Goal: Task Accomplishment & Management: Manage account settings

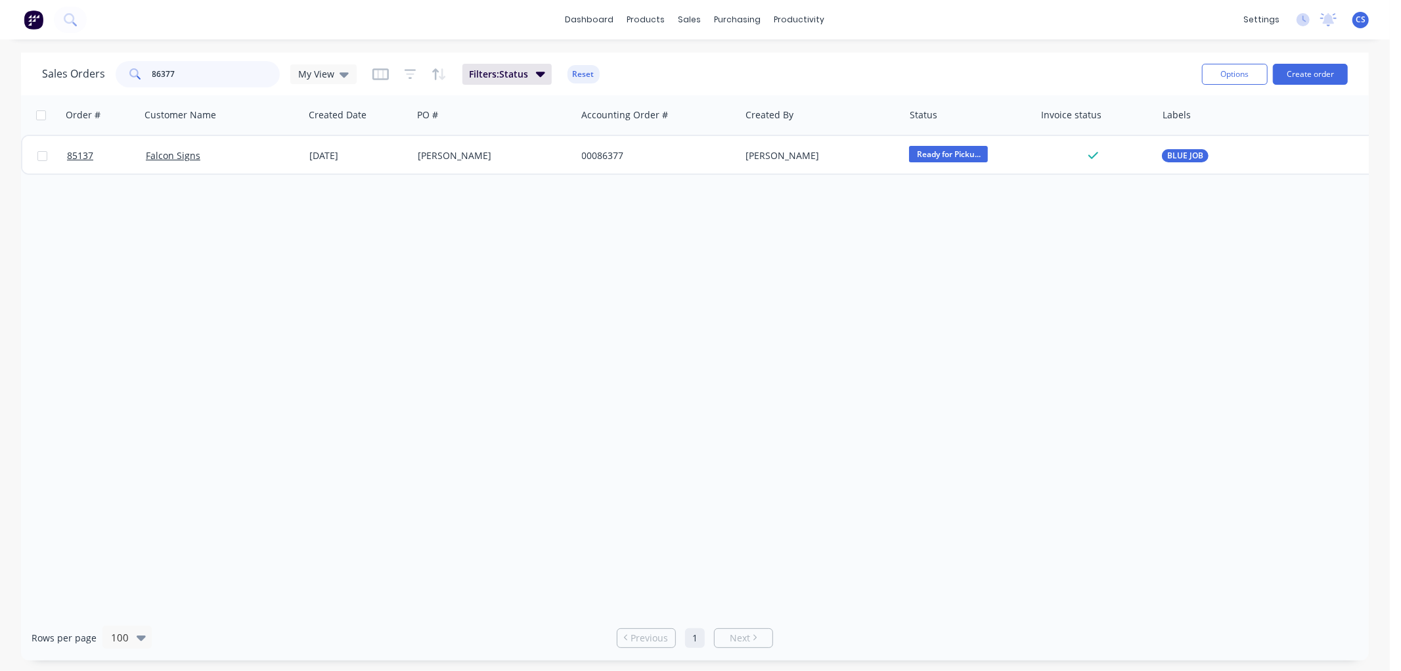
click at [191, 76] on input "86377" at bounding box center [216, 74] width 128 height 26
click at [212, 66] on input "86377" at bounding box center [216, 74] width 128 height 26
click at [212, 67] on input "86377" at bounding box center [216, 74] width 128 height 26
type input "86378"
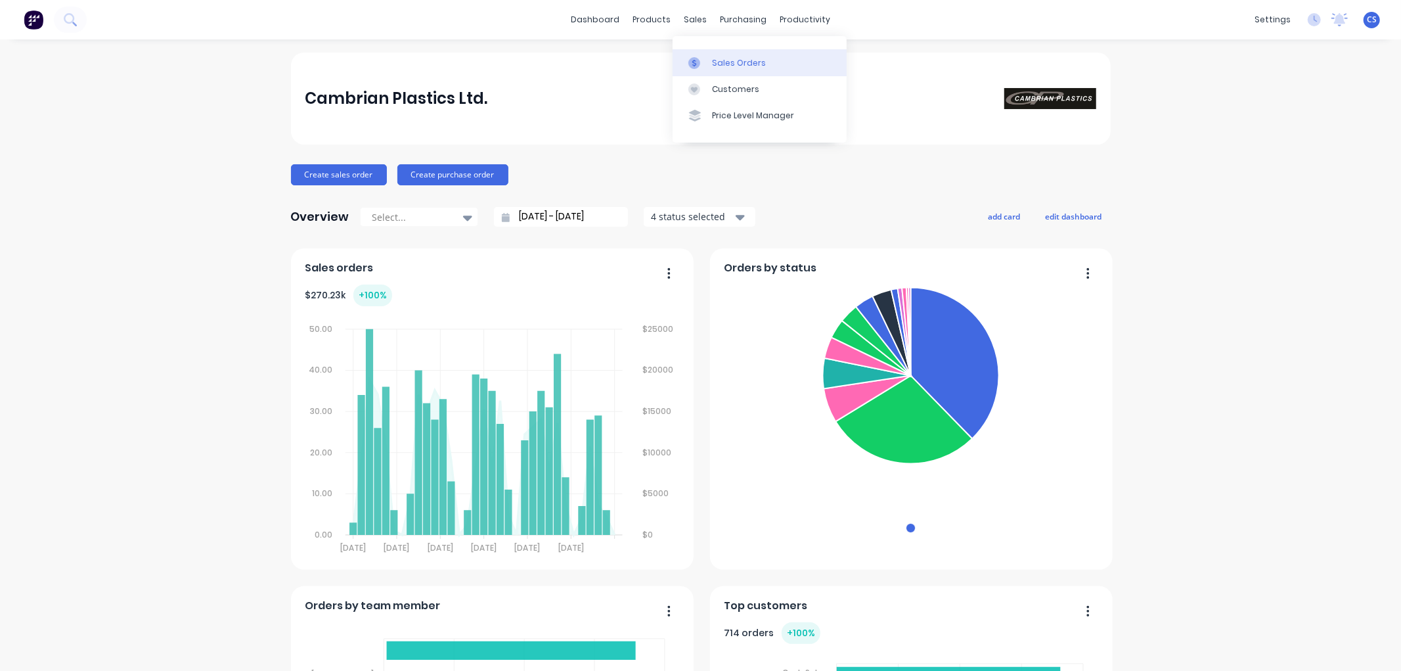
click at [704, 64] on div at bounding box center [699, 63] width 20 height 12
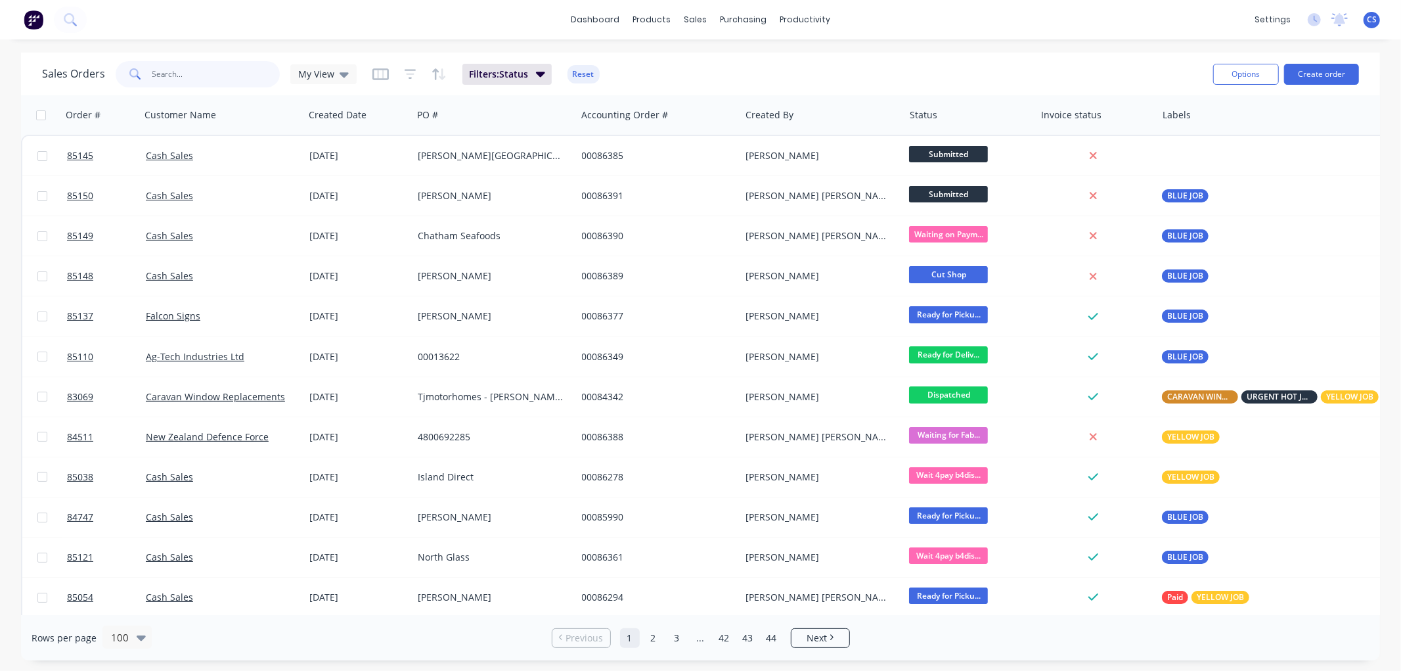
click at [166, 74] on input "text" at bounding box center [216, 74] width 128 height 26
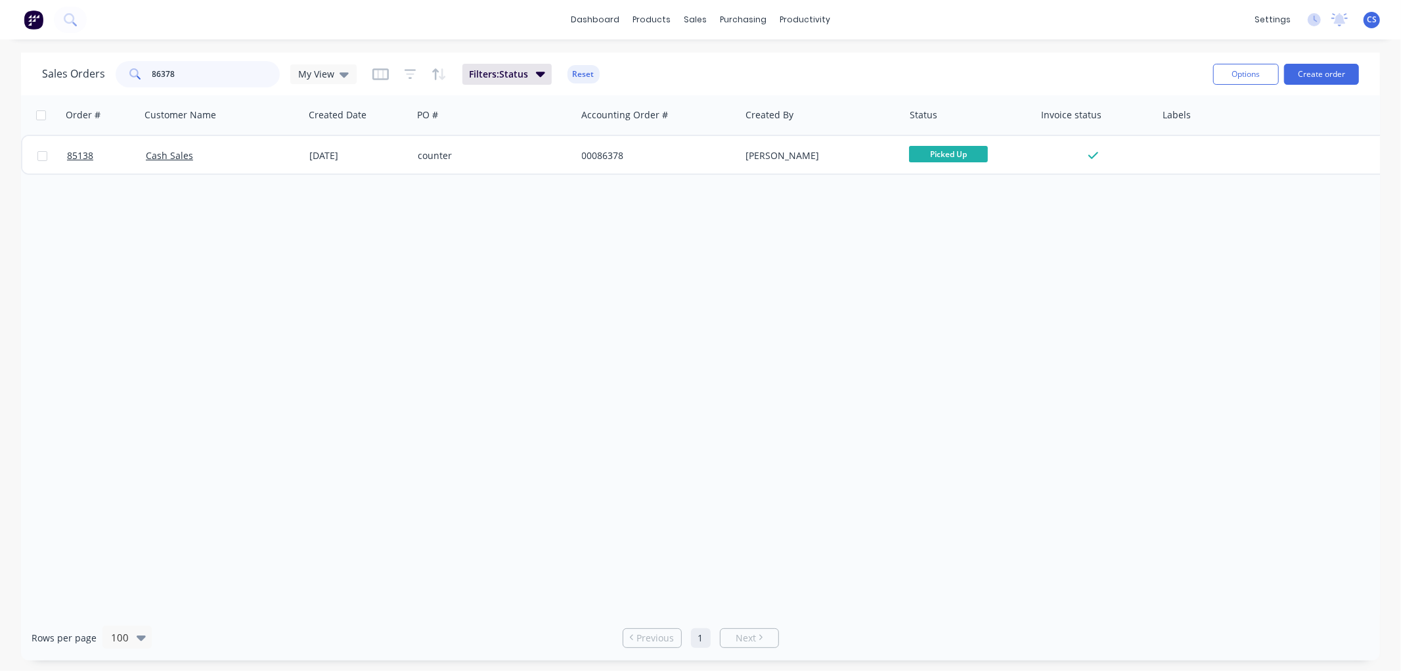
click at [239, 70] on input "86378" at bounding box center [216, 74] width 128 height 26
click at [189, 69] on input "86379" at bounding box center [216, 74] width 128 height 26
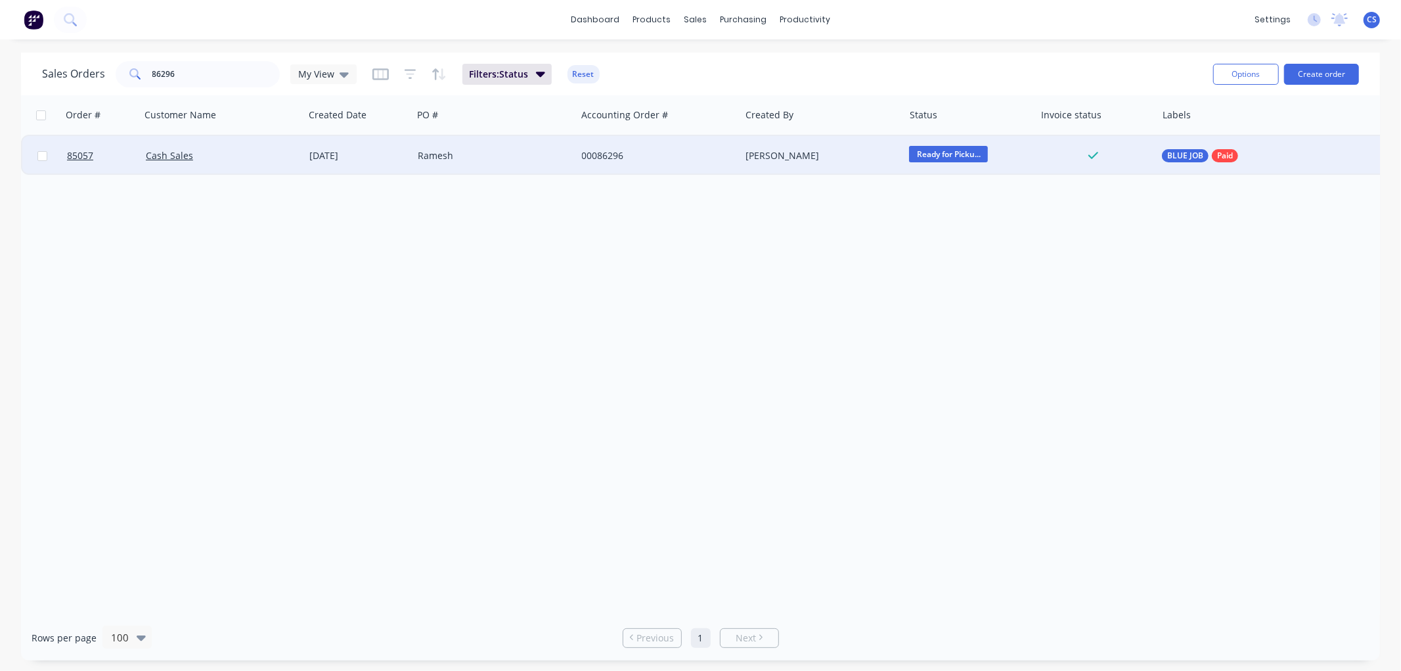
click at [968, 148] on span "Ready for Picku..." at bounding box center [948, 154] width 79 height 16
click at [960, 355] on button "Picked Up" at bounding box center [974, 359] width 131 height 24
click at [225, 79] on input "86296" at bounding box center [216, 74] width 128 height 26
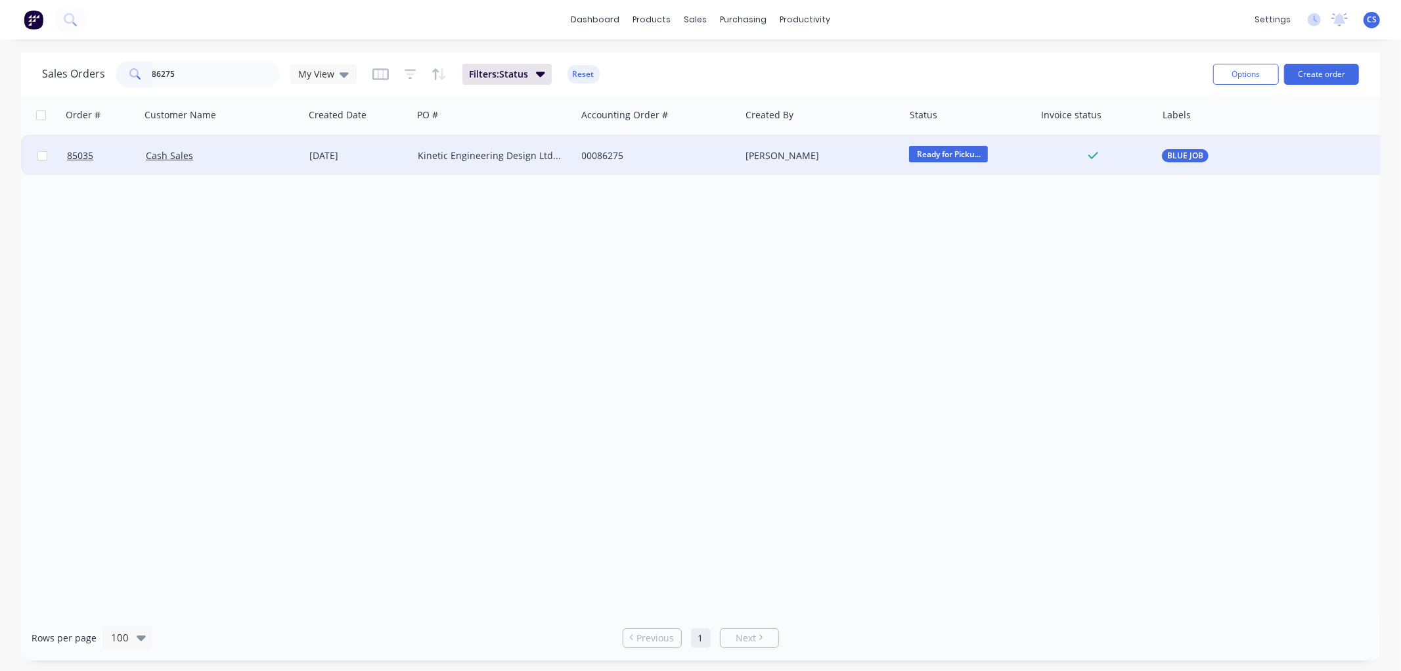
click at [942, 152] on span "Ready for Picku..." at bounding box center [948, 154] width 79 height 16
click at [949, 355] on span "Picked Up" at bounding box center [936, 359] width 43 height 12
click at [185, 70] on input "86275" at bounding box center [216, 74] width 128 height 26
click at [921, 150] on span "Ready for Picku..." at bounding box center [948, 154] width 79 height 16
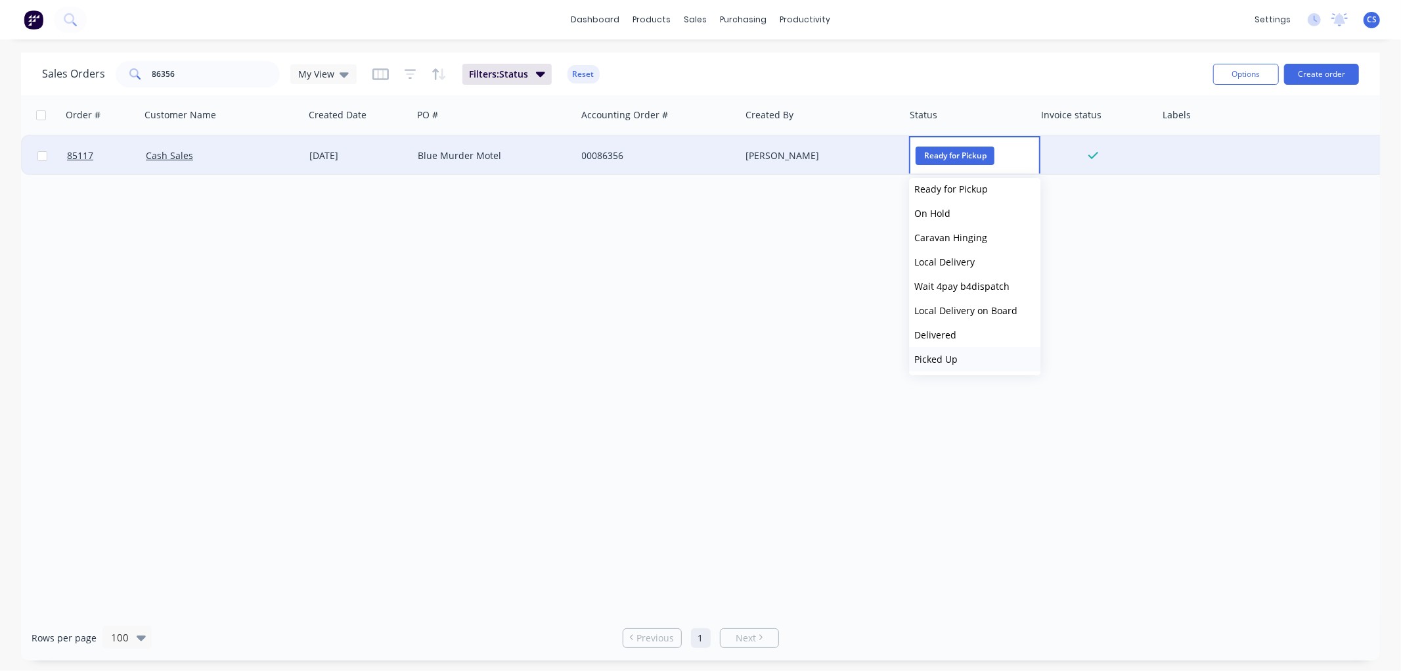
click at [949, 353] on span "Picked Up" at bounding box center [936, 359] width 43 height 12
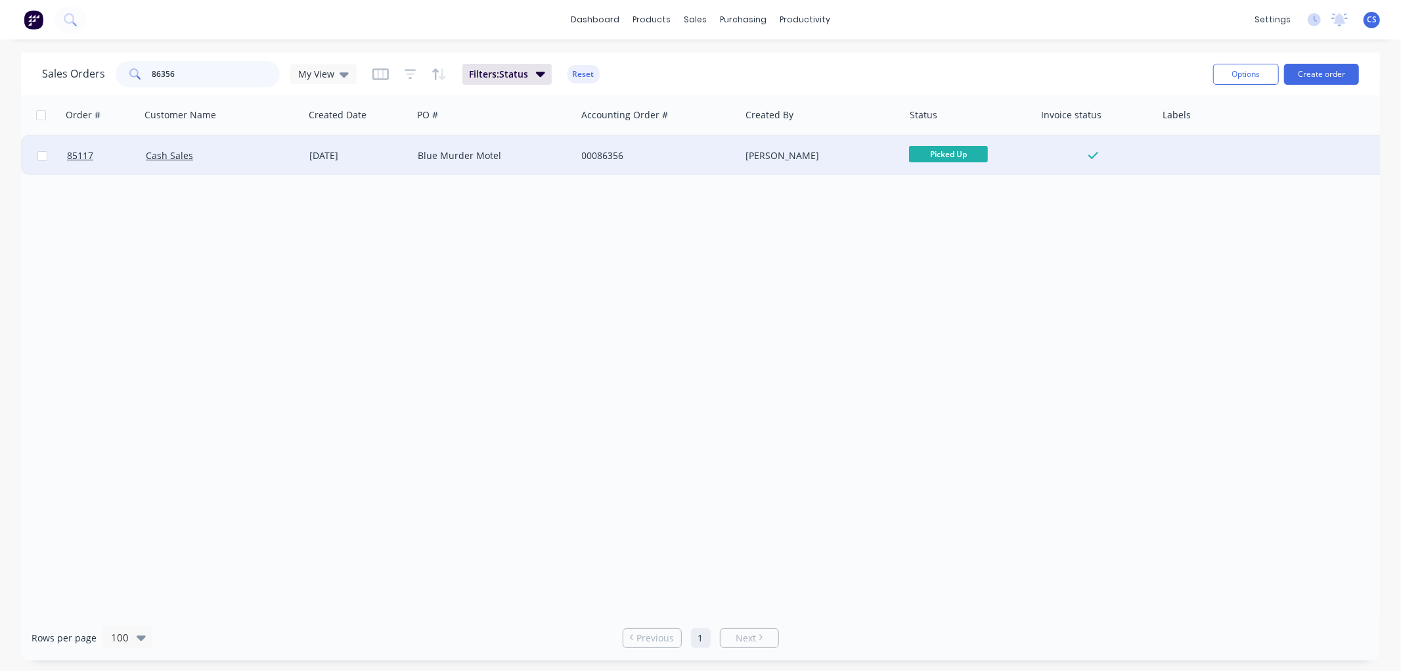
click at [200, 72] on input "86356" at bounding box center [216, 74] width 128 height 26
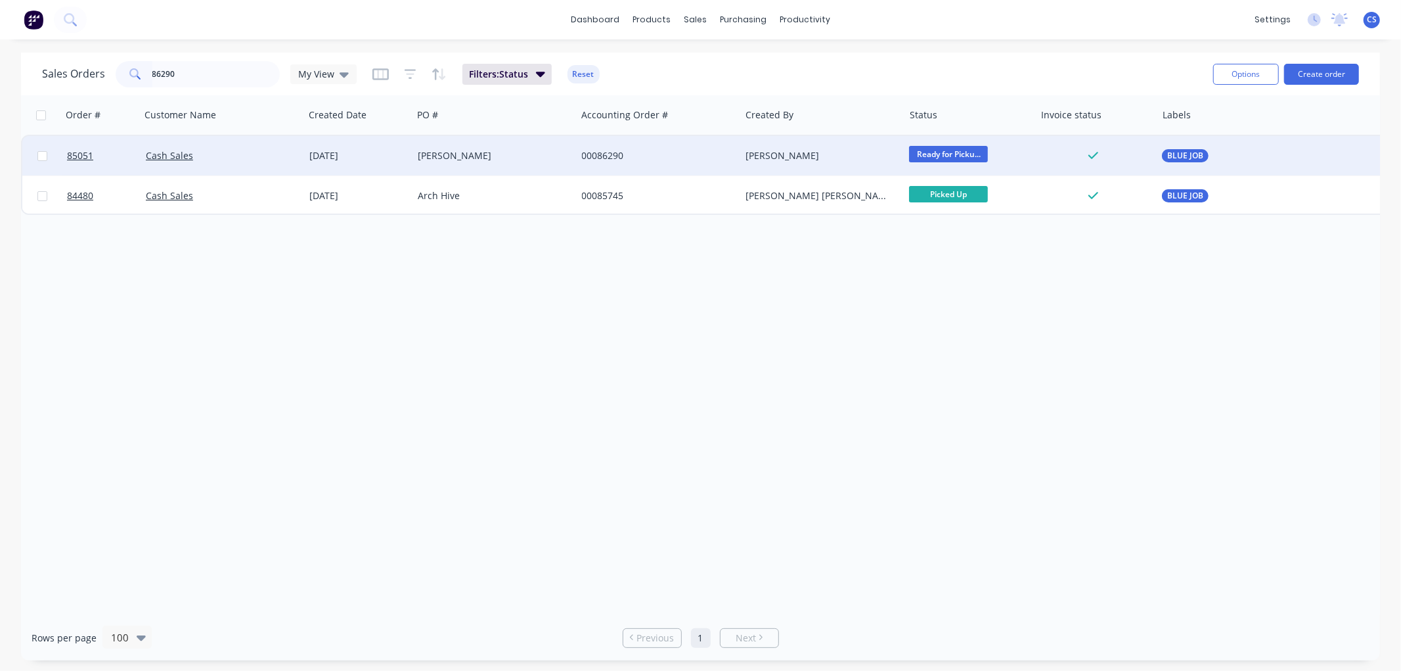
click at [947, 153] on span "Ready for Picku..." at bounding box center [948, 154] width 79 height 16
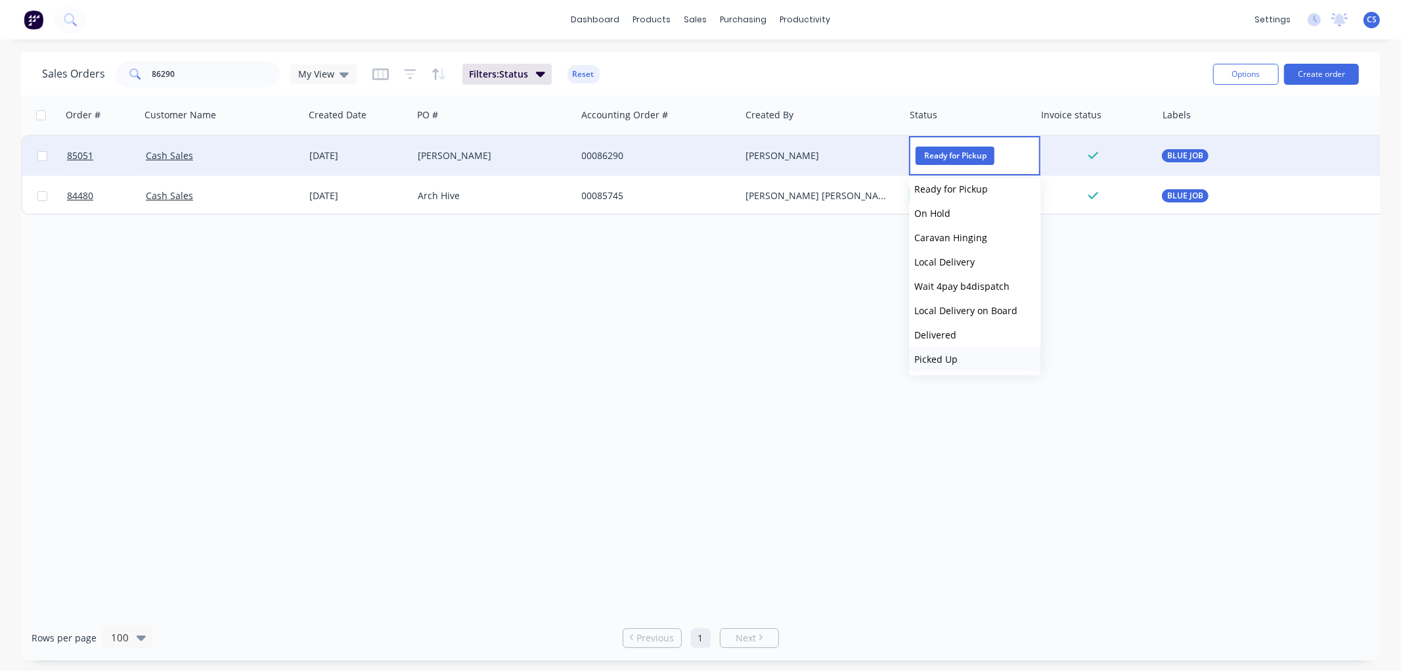
click at [953, 355] on span "Picked Up" at bounding box center [936, 359] width 43 height 12
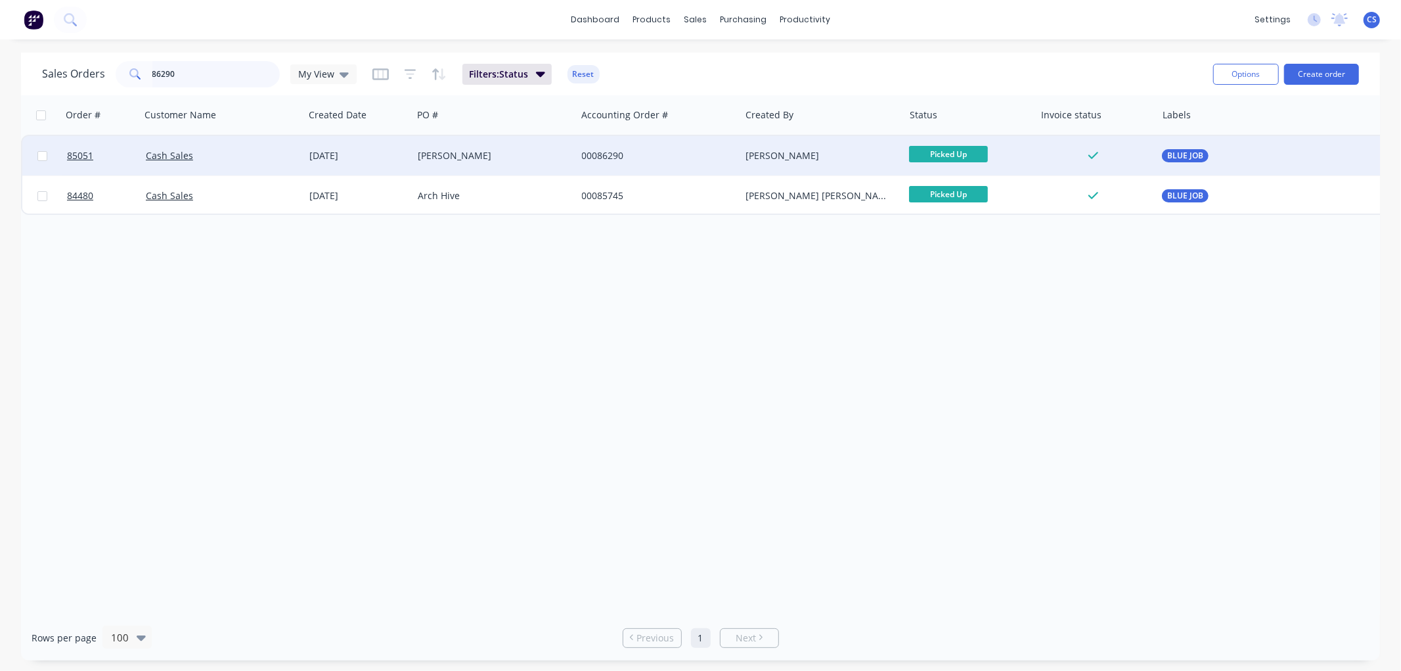
click at [170, 70] on input "86290" at bounding box center [216, 74] width 128 height 26
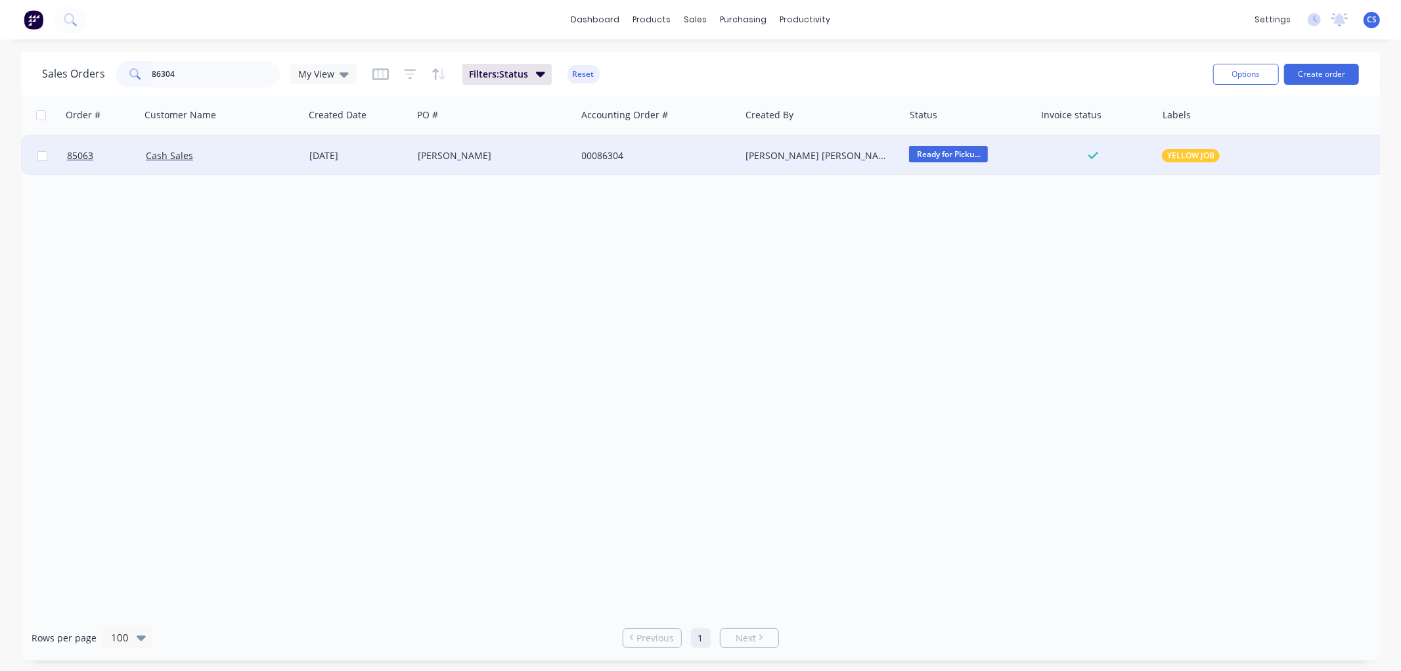
click at [925, 154] on span "Ready for Picku..." at bounding box center [948, 154] width 79 height 16
click at [945, 353] on span "Picked Up" at bounding box center [936, 359] width 43 height 12
click at [201, 75] on input "86304" at bounding box center [216, 74] width 128 height 26
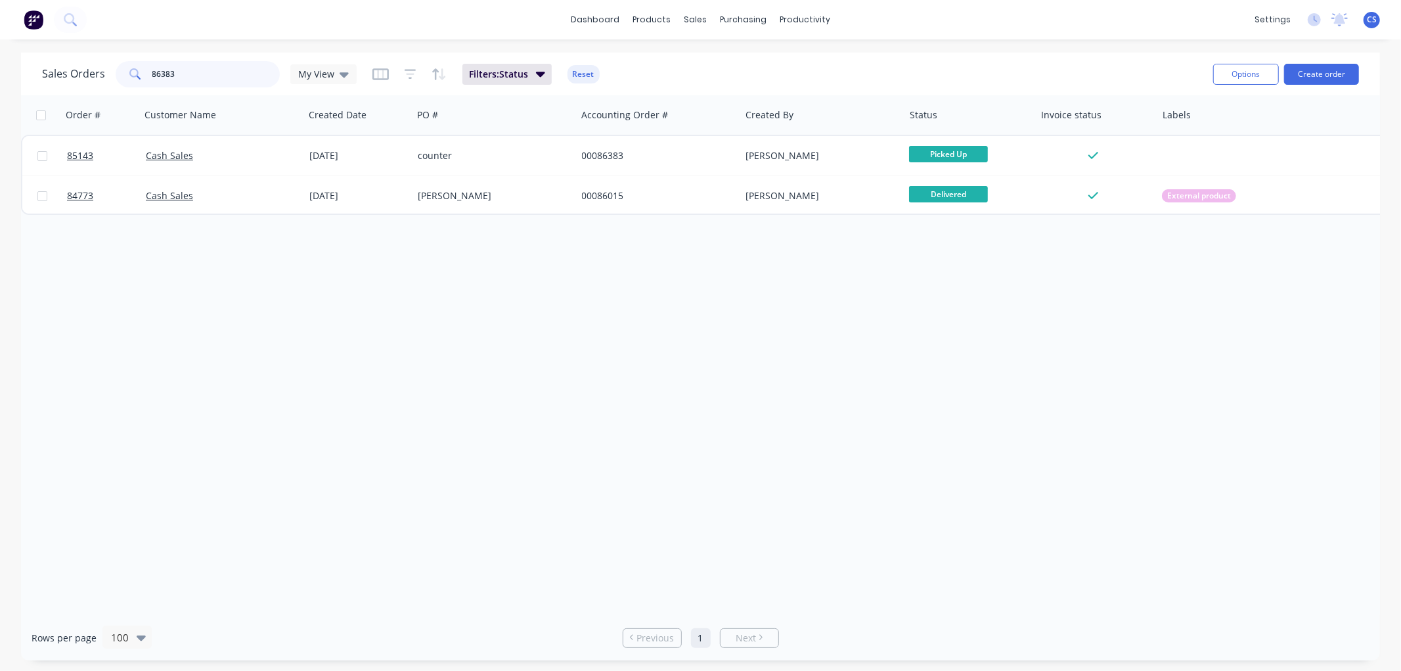
click at [204, 75] on input "86383" at bounding box center [216, 74] width 128 height 26
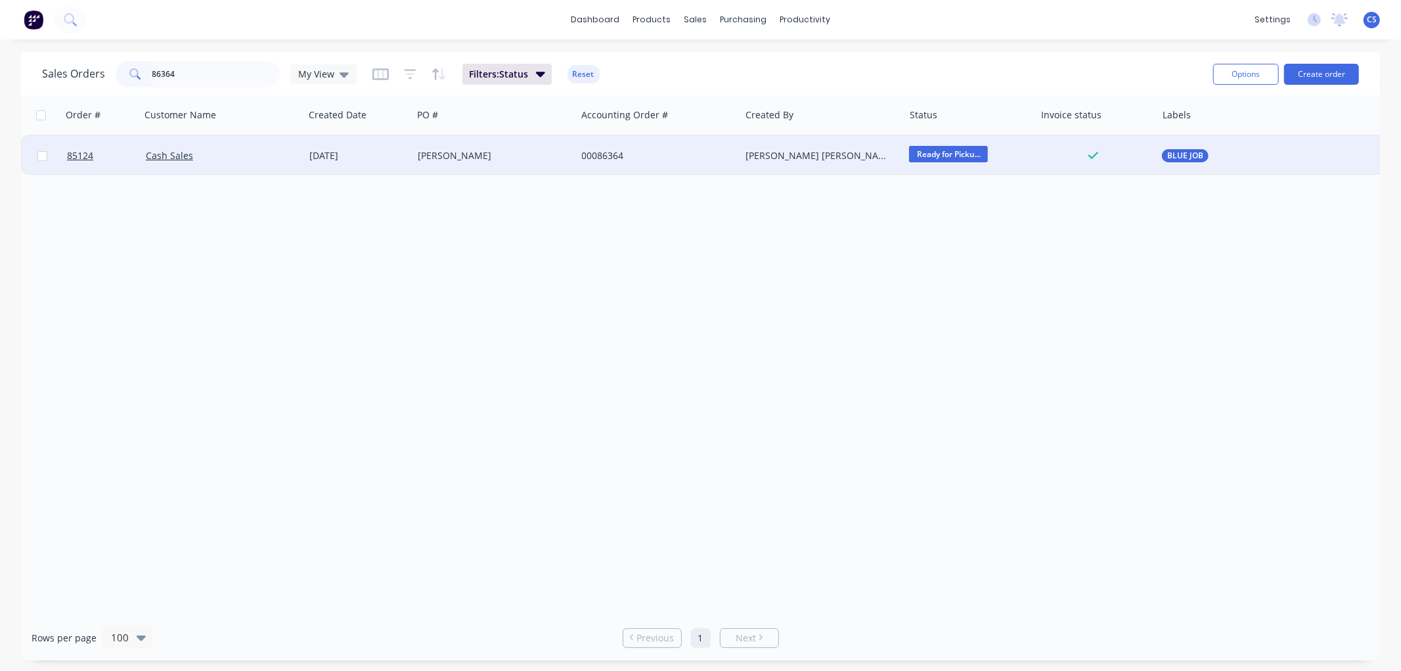
click at [942, 154] on span "Ready for Picku..." at bounding box center [948, 154] width 79 height 16
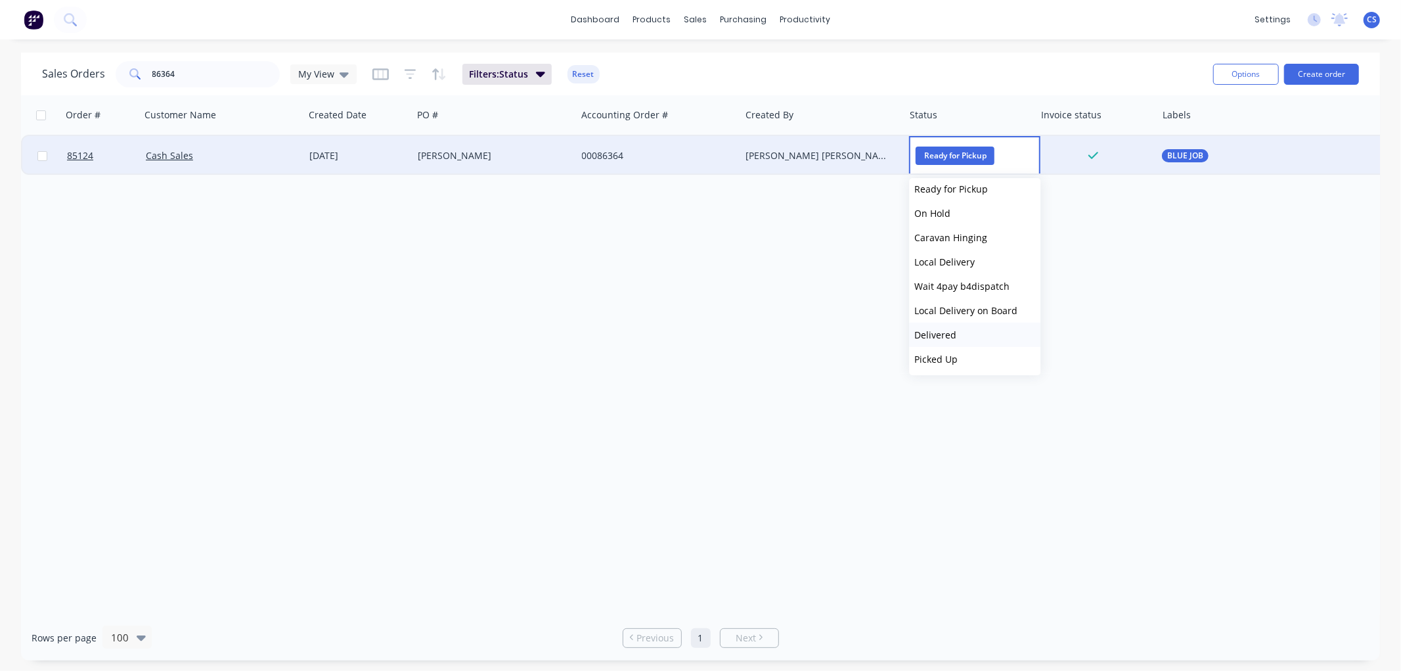
click at [945, 335] on span "Delivered" at bounding box center [936, 335] width 42 height 12
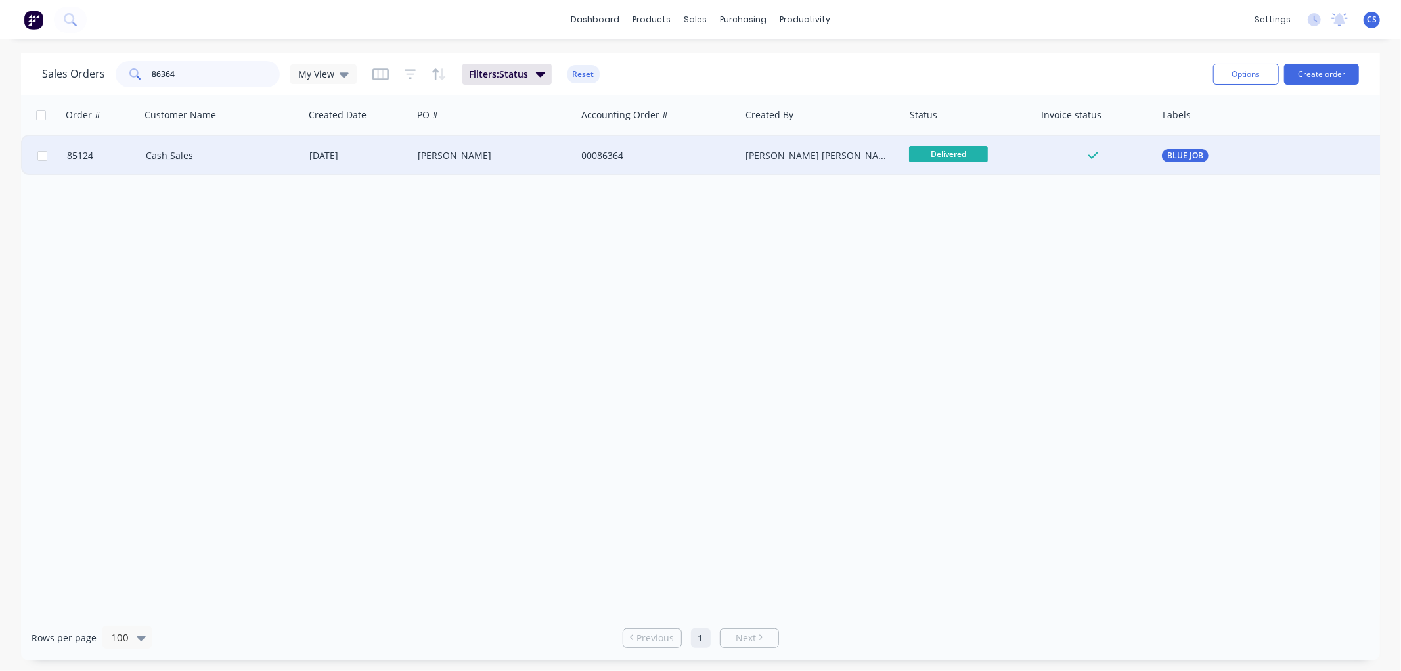
click at [212, 75] on input "86364" at bounding box center [216, 74] width 128 height 26
click at [970, 154] on span "Delivered" at bounding box center [948, 154] width 79 height 16
click at [949, 355] on span "Picked Up" at bounding box center [936, 359] width 43 height 12
click at [198, 69] on input "86364" at bounding box center [216, 74] width 128 height 26
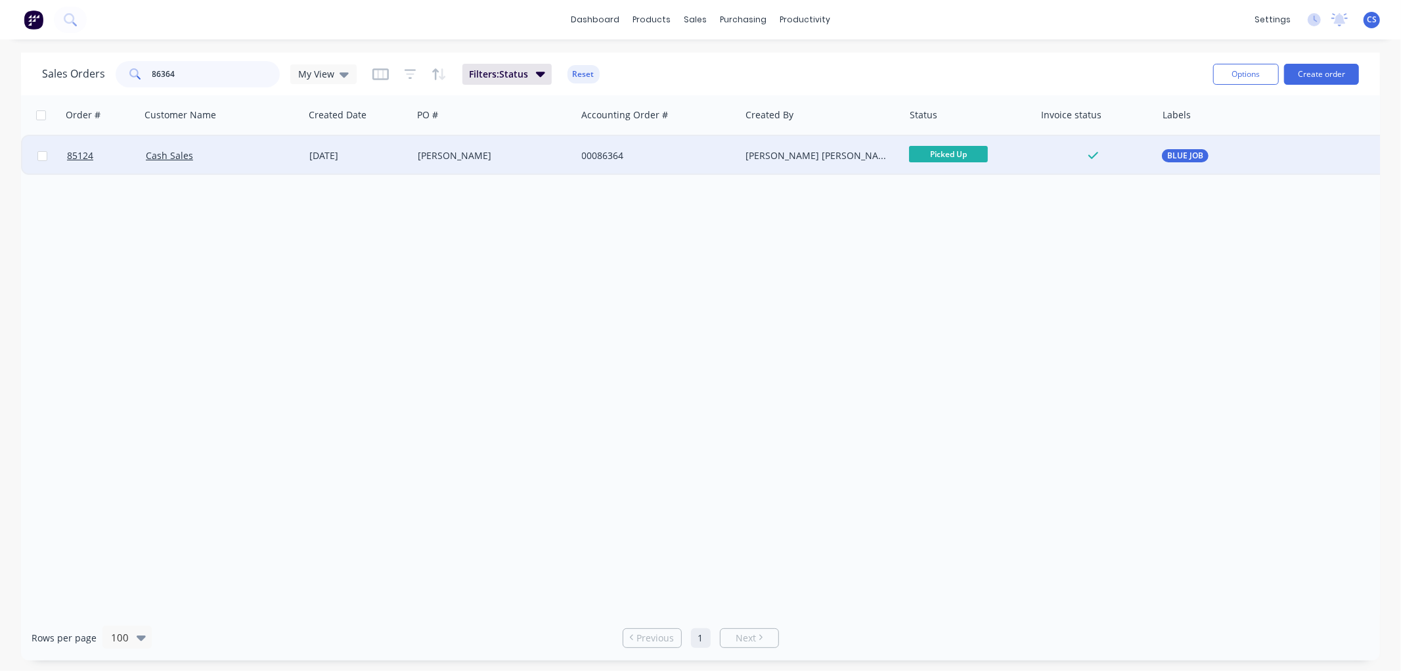
click at [198, 69] on input "86364" at bounding box center [216, 74] width 128 height 26
type input "86339"
click at [944, 156] on span "Ready for Picku..." at bounding box center [948, 154] width 79 height 16
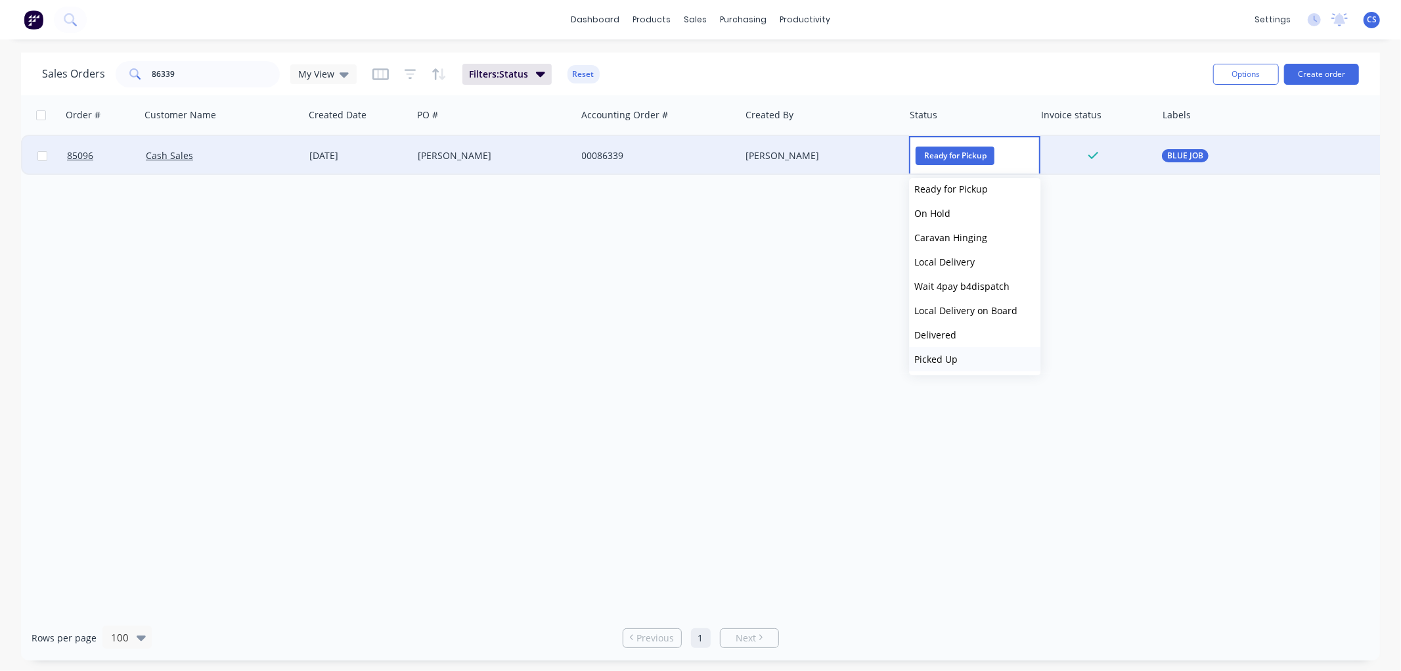
click at [937, 357] on span "Picked Up" at bounding box center [936, 359] width 43 height 12
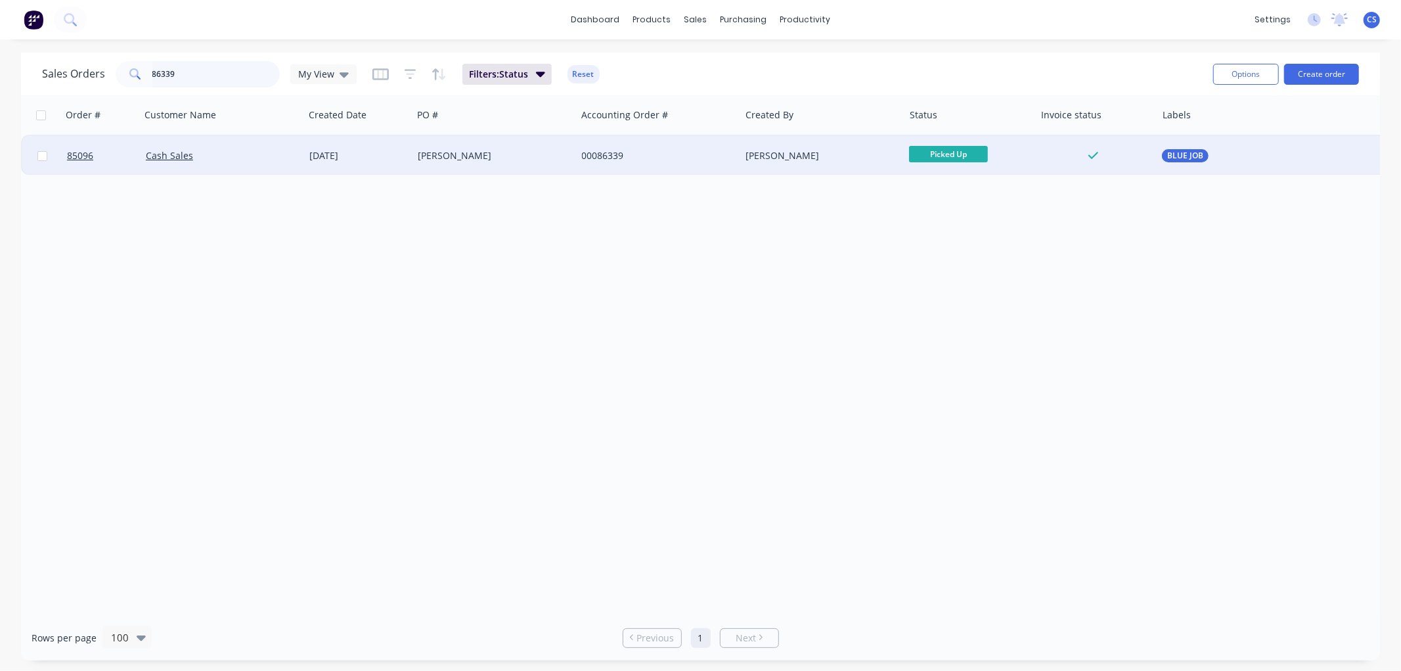
click at [238, 70] on input "86339" at bounding box center [216, 74] width 128 height 26
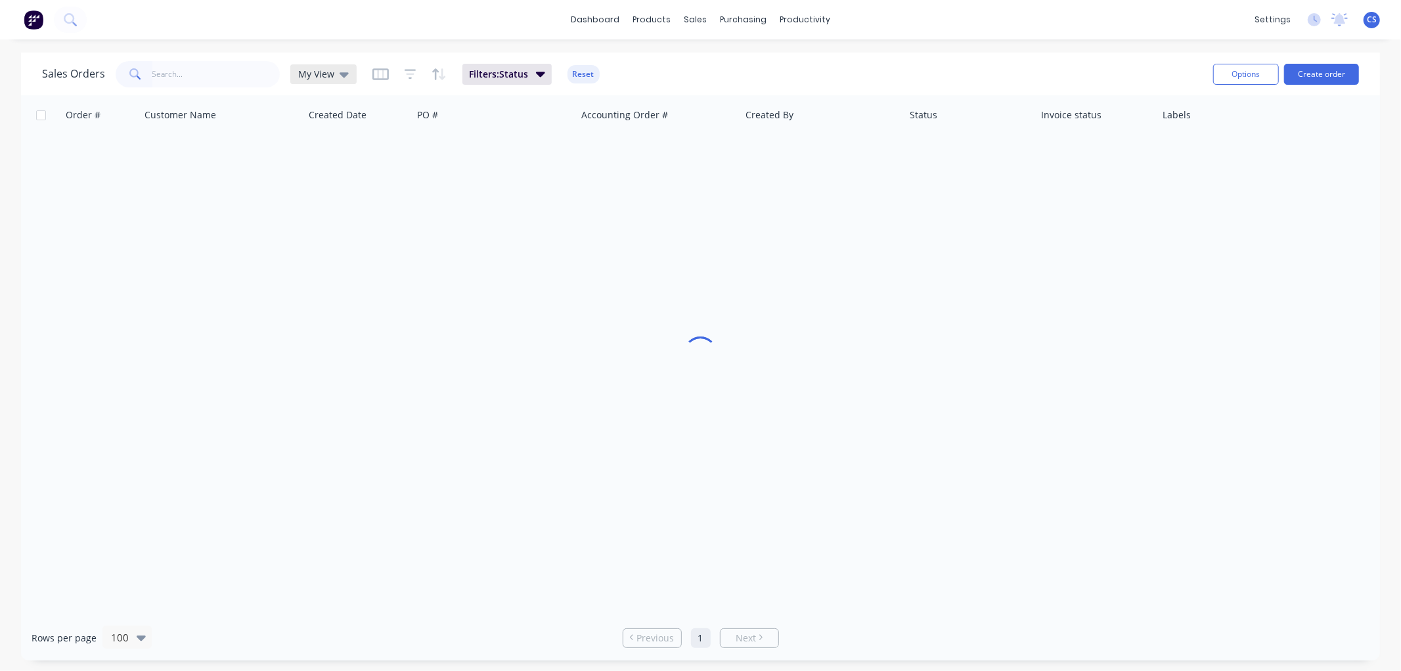
click at [315, 80] on span "My View" at bounding box center [316, 74] width 36 height 14
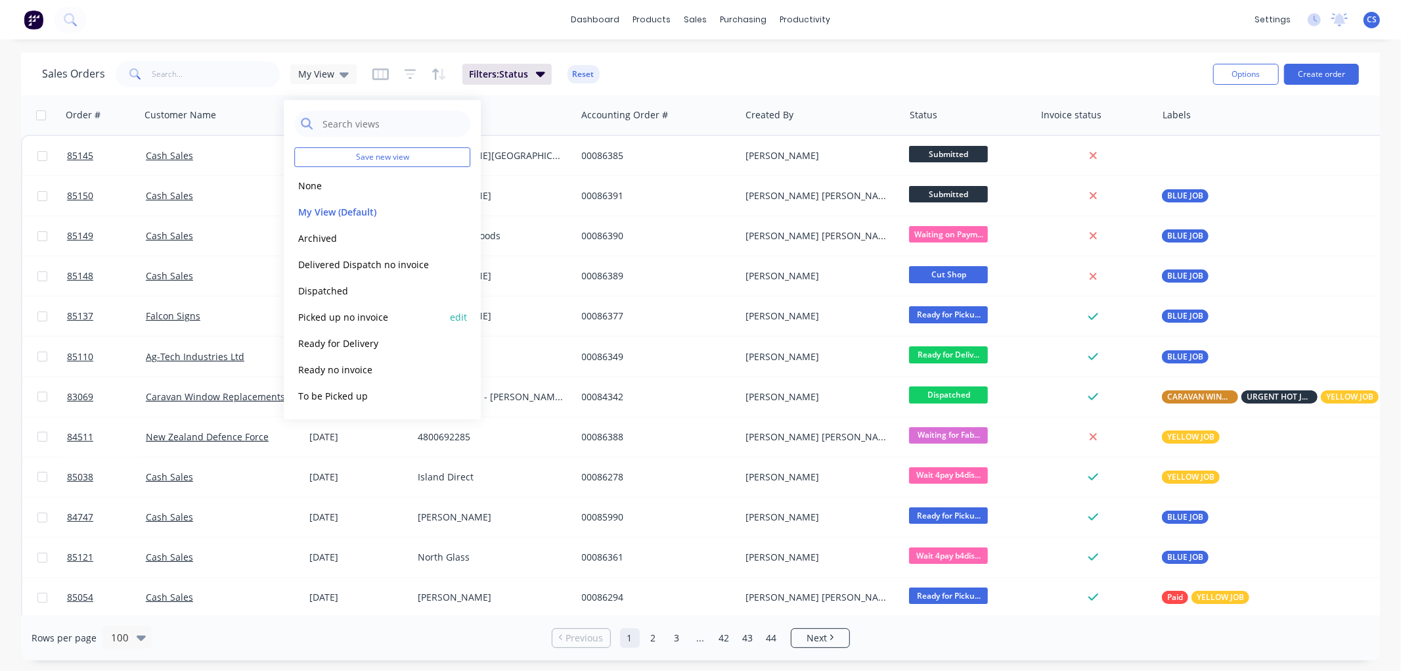
click at [338, 313] on button "Picked up no invoice" at bounding box center [369, 316] width 150 height 15
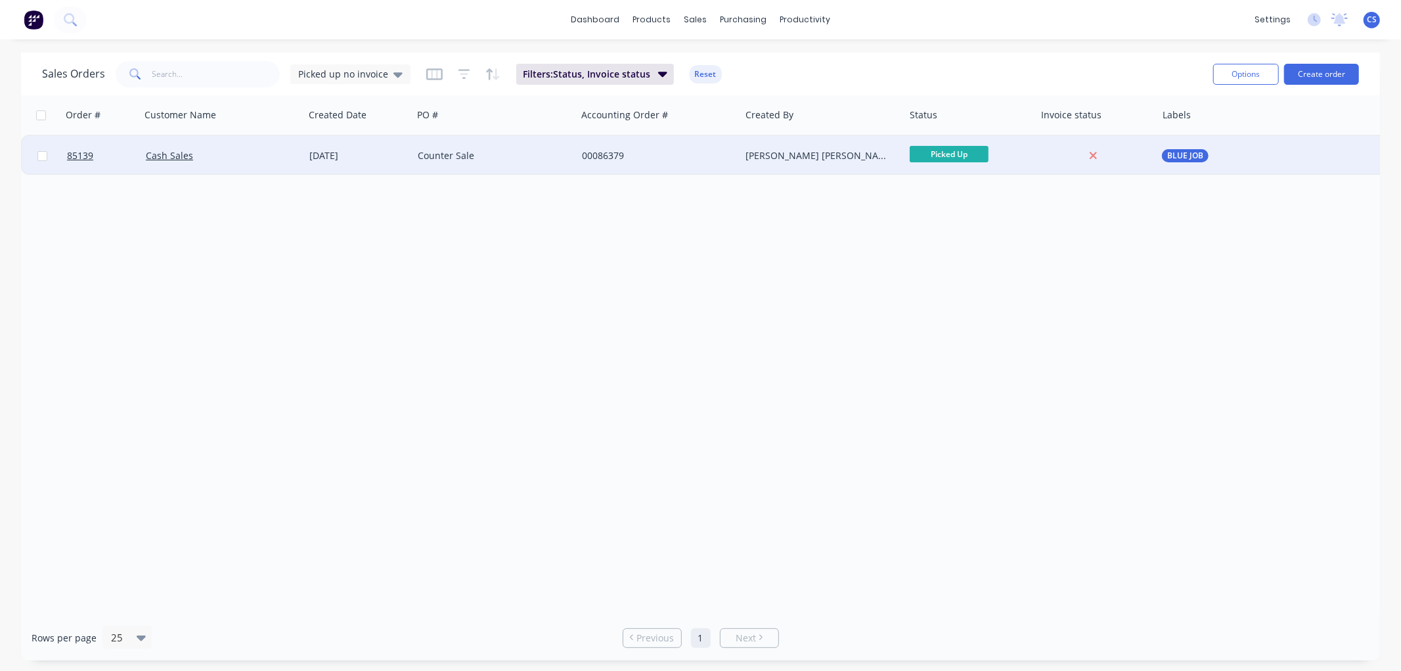
click at [529, 160] on div "Counter Sale" at bounding box center [491, 155] width 146 height 13
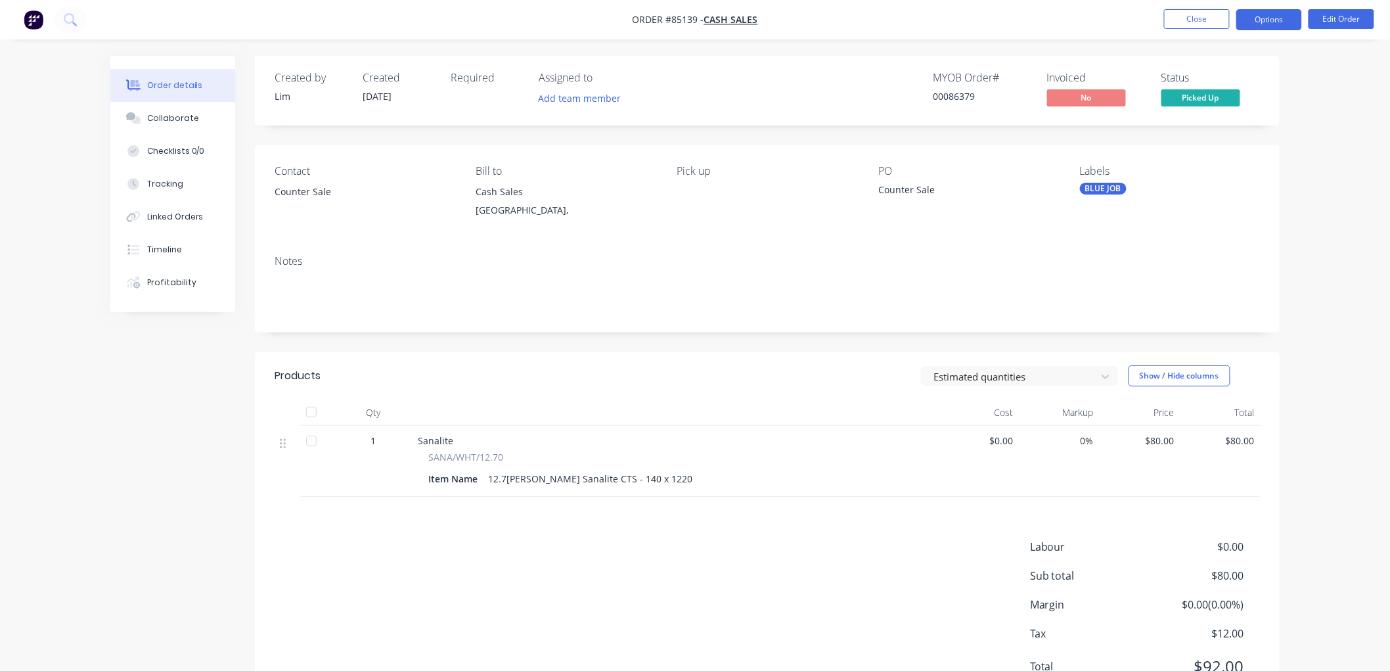
click at [1291, 22] on button "Options" at bounding box center [1270, 19] width 66 height 21
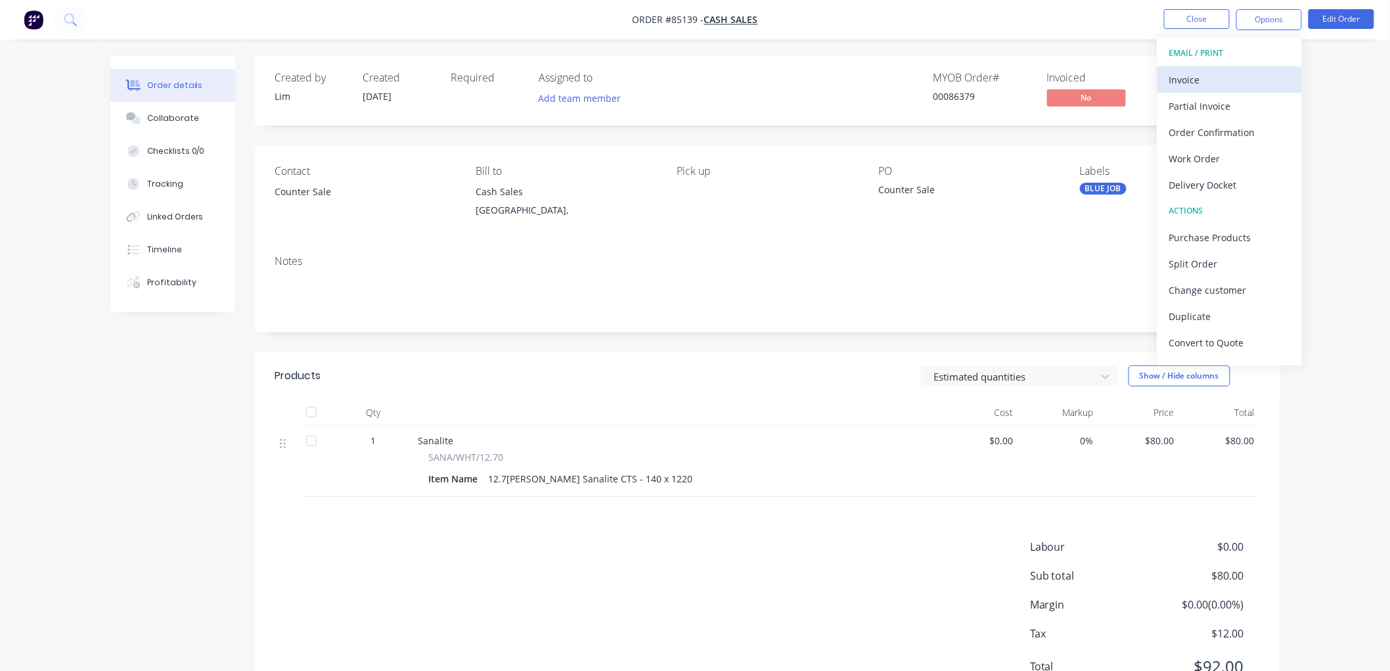
click at [1200, 80] on div "Invoice" at bounding box center [1230, 79] width 121 height 19
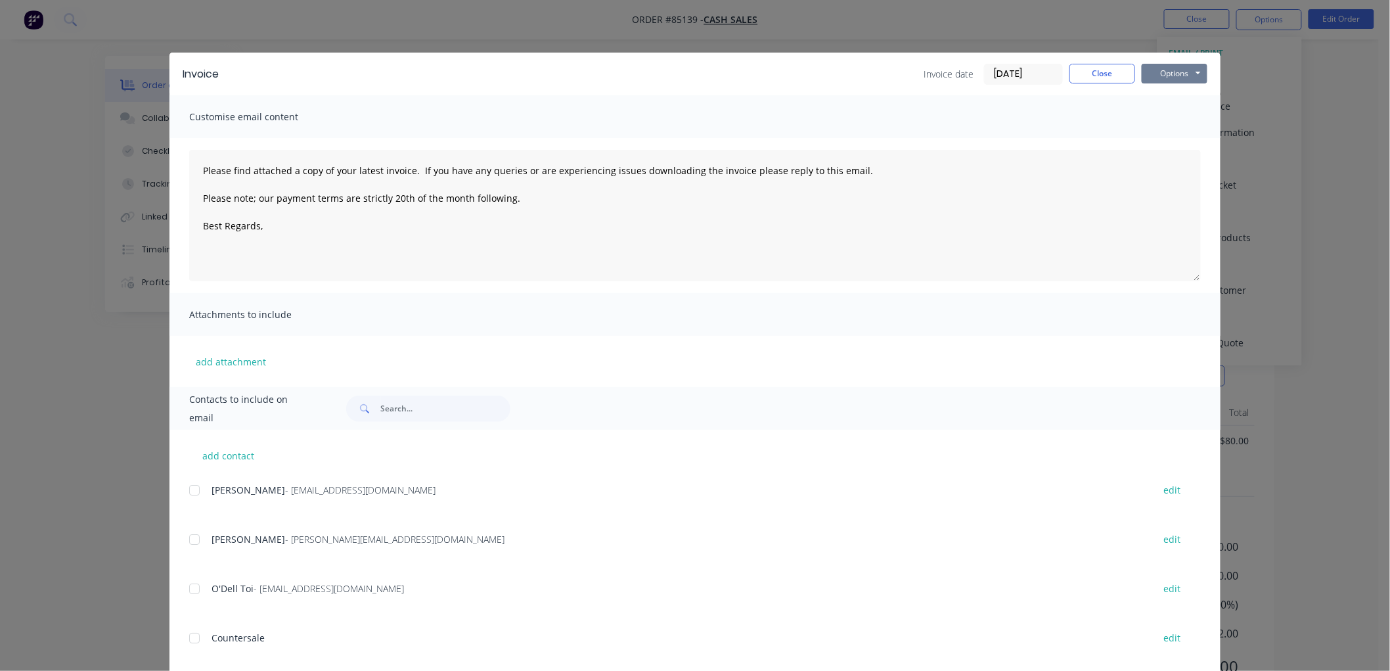
click at [1173, 76] on button "Options" at bounding box center [1175, 74] width 66 height 20
click at [1179, 110] on button "Print" at bounding box center [1184, 119] width 84 height 22
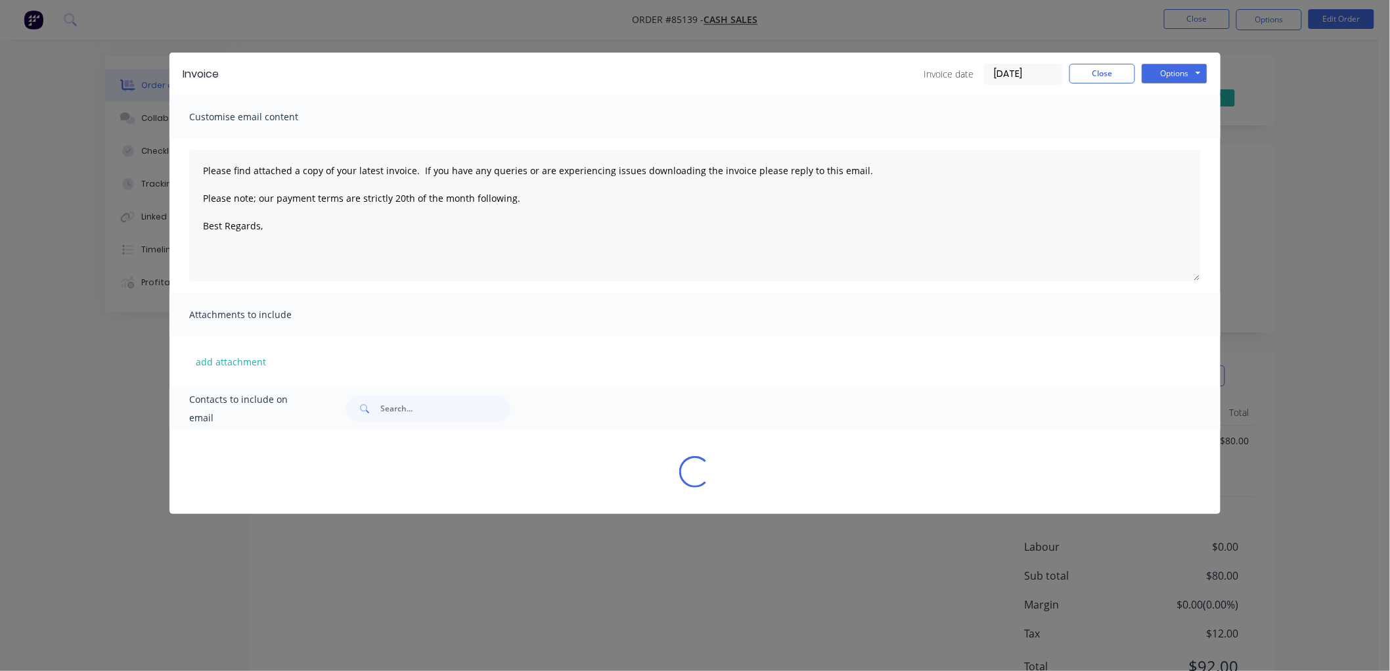
type textarea "Please find attached a copy of your latest invoice. If you have any queries or …"
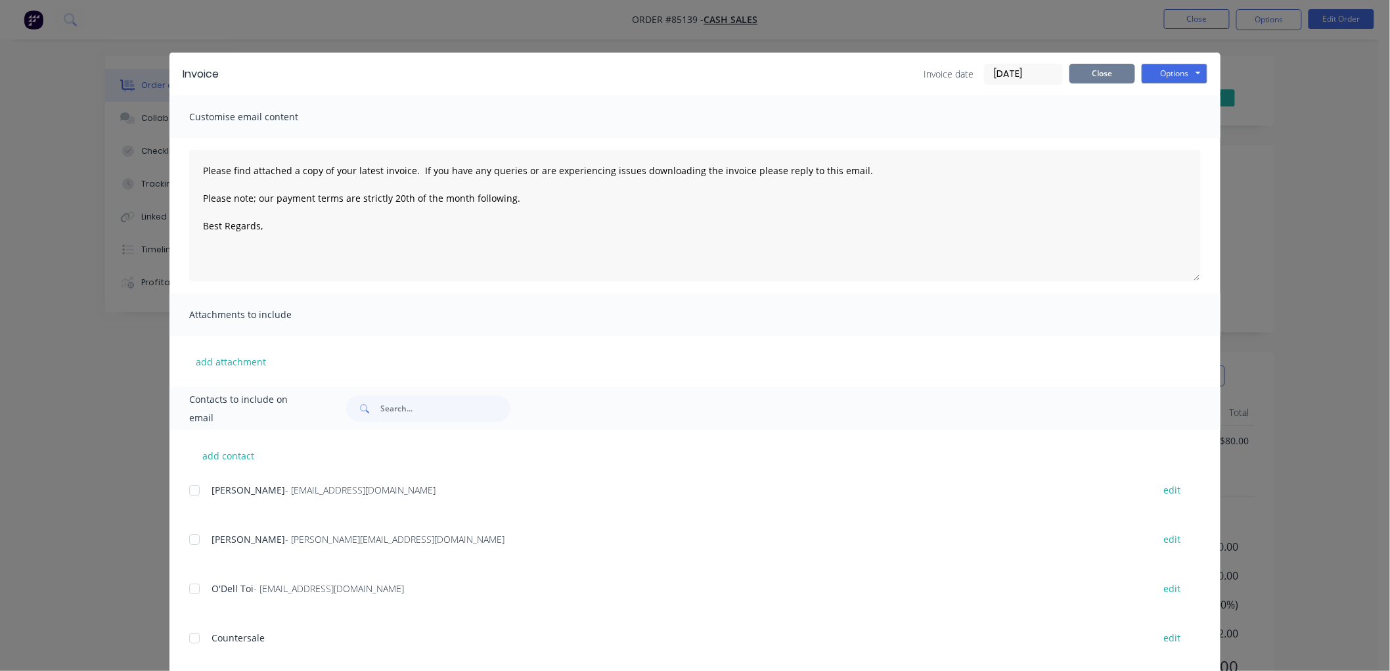
click at [1103, 74] on button "Close" at bounding box center [1103, 74] width 66 height 20
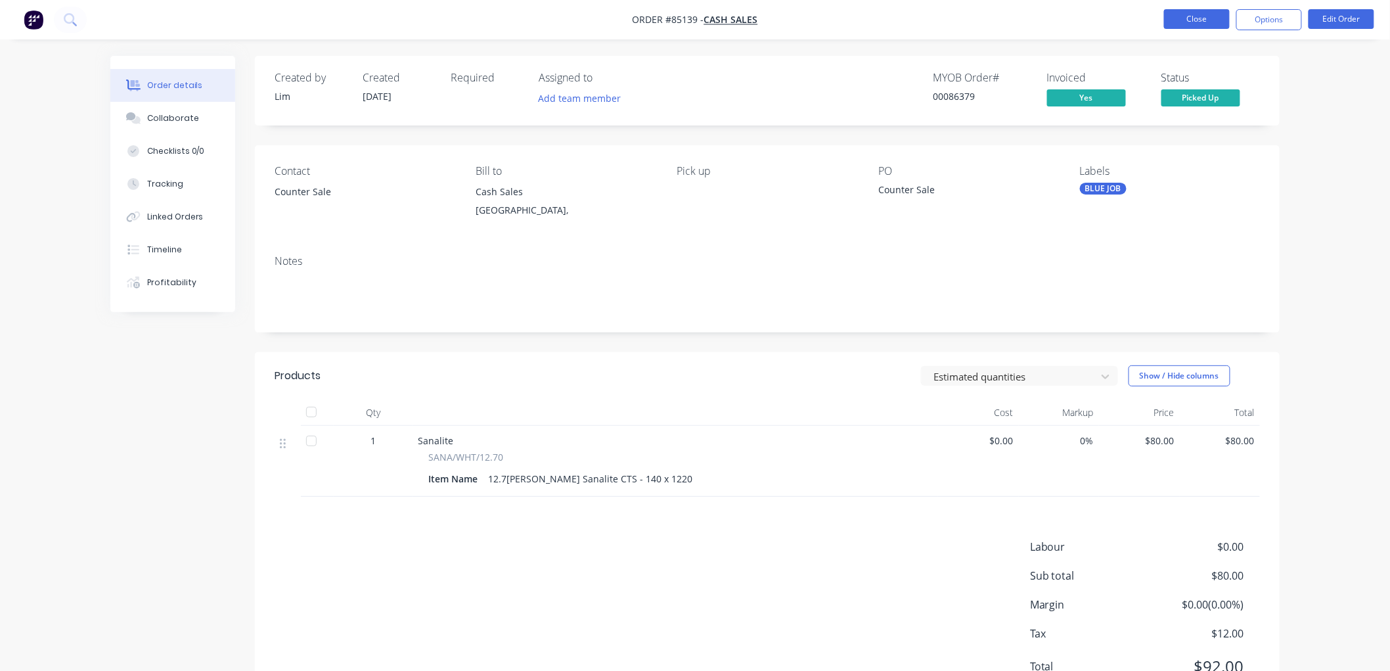
click at [1194, 16] on button "Close" at bounding box center [1197, 19] width 66 height 20
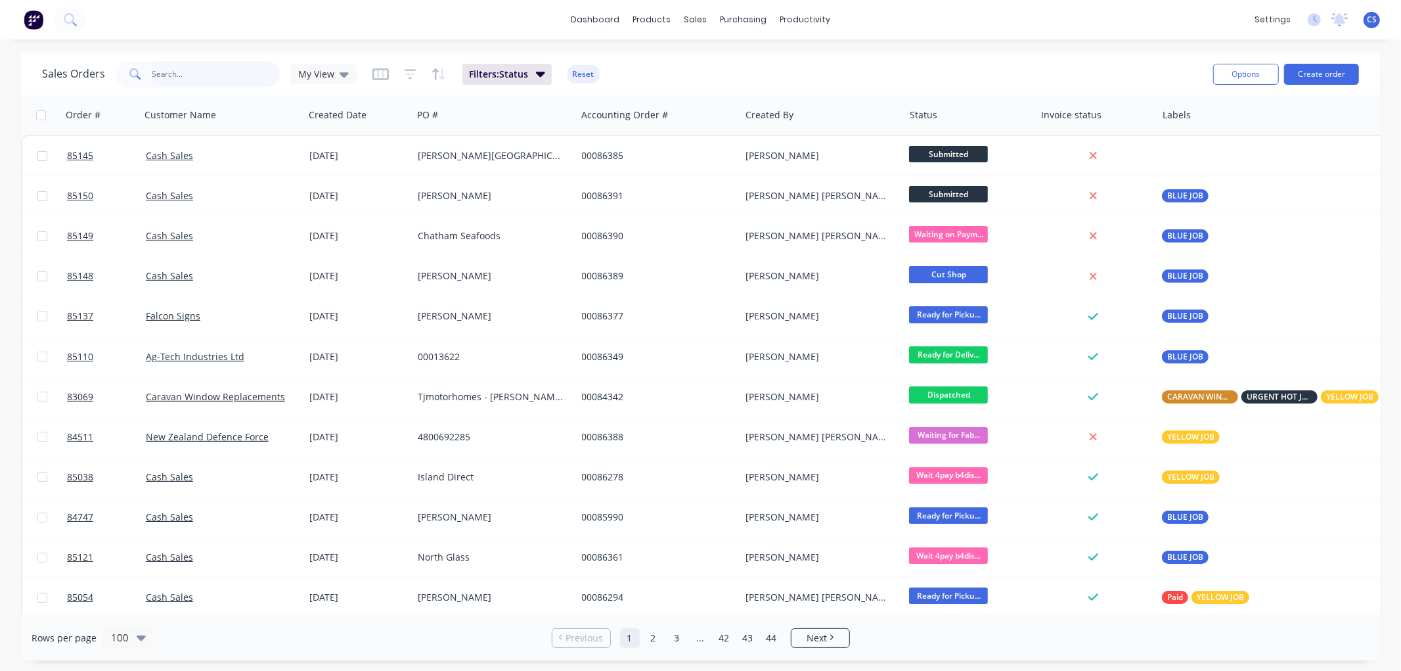
click at [166, 75] on input "text" at bounding box center [216, 74] width 128 height 26
click at [191, 74] on input "text" at bounding box center [216, 74] width 128 height 26
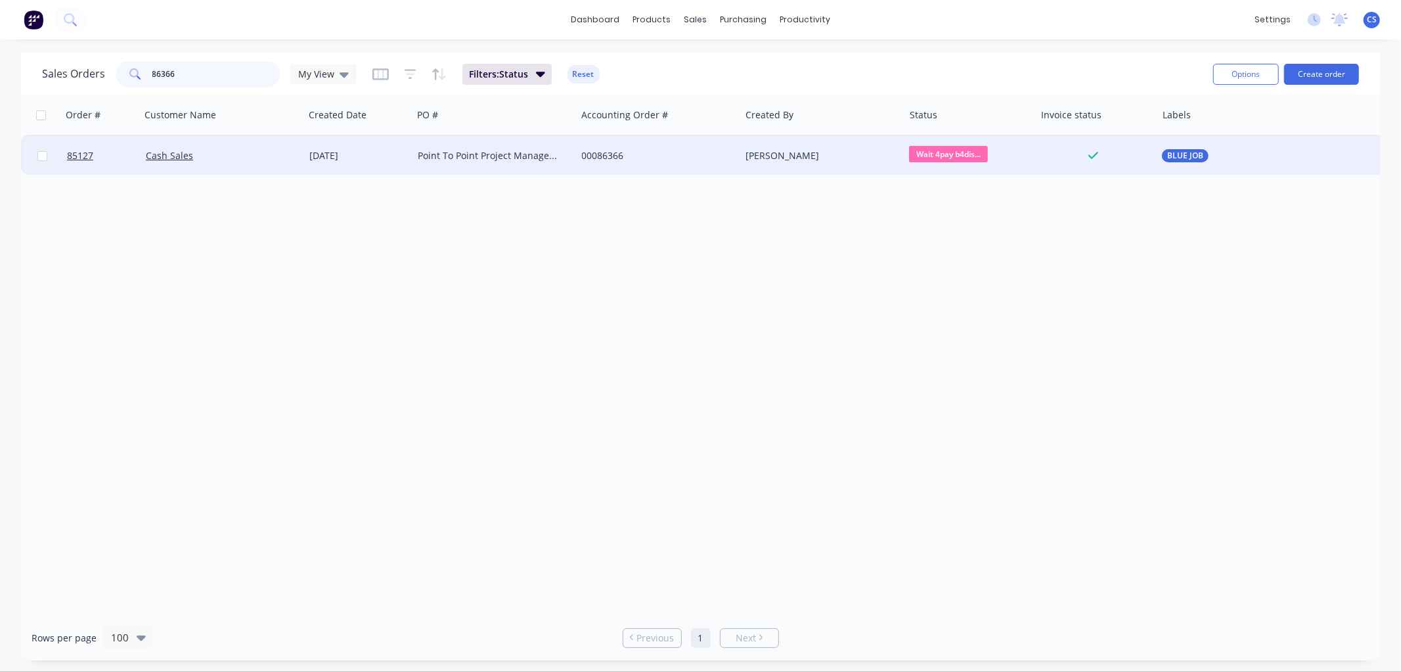
type input "86366"
click at [844, 154] on div "[PERSON_NAME]" at bounding box center [819, 155] width 146 height 13
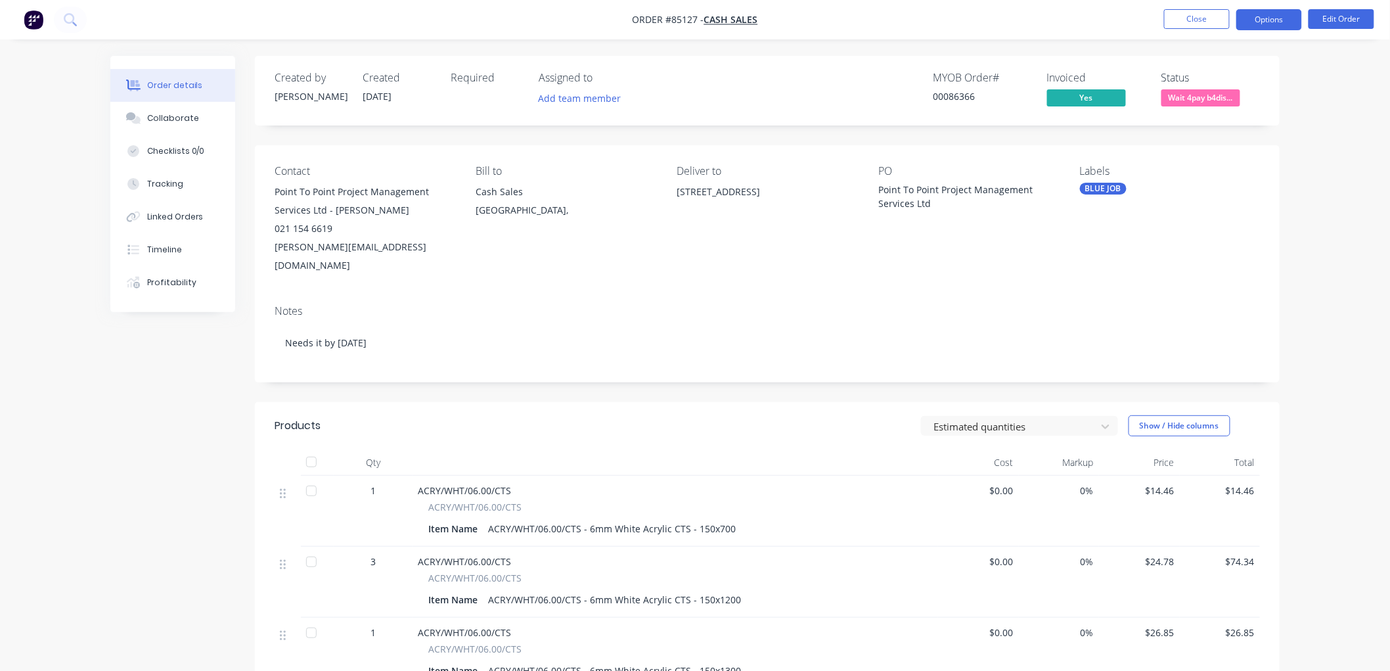
click at [1266, 16] on button "Options" at bounding box center [1270, 19] width 66 height 21
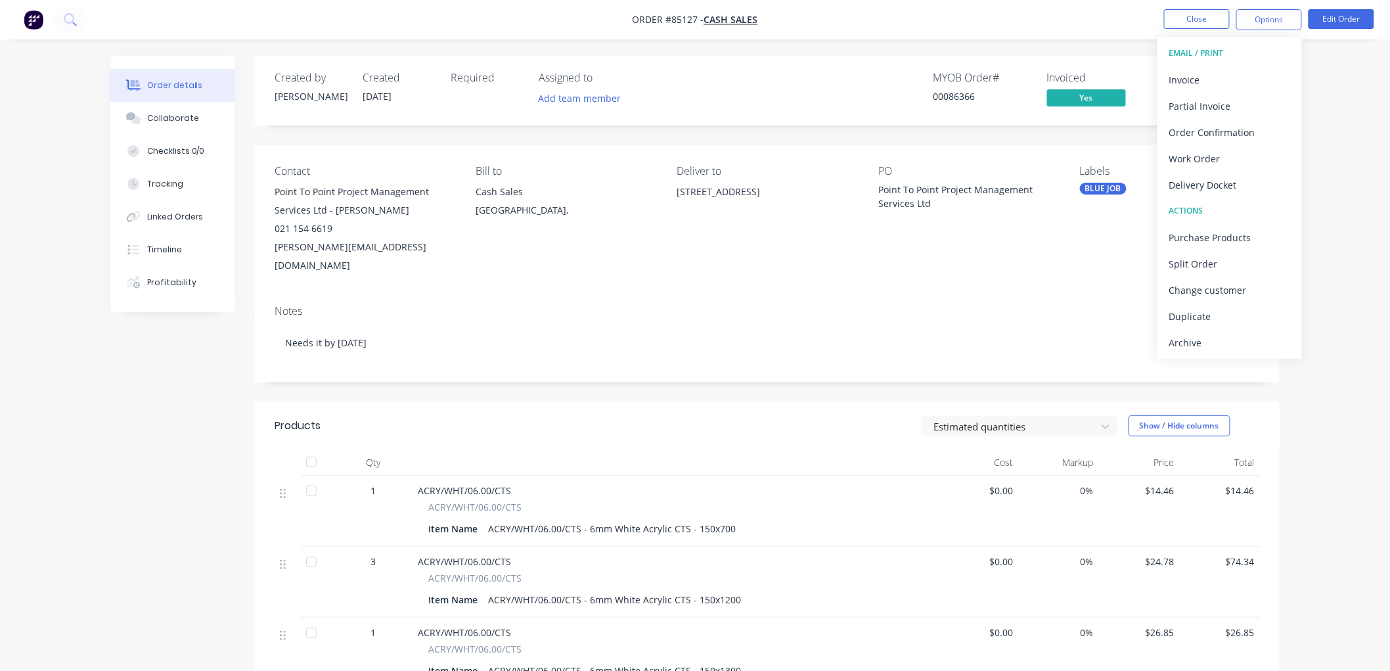
click at [1334, 60] on div "Order details Collaborate Checklists 0/0 Tracking Linked Orders Timeline Profit…" at bounding box center [695, 525] width 1390 height 1050
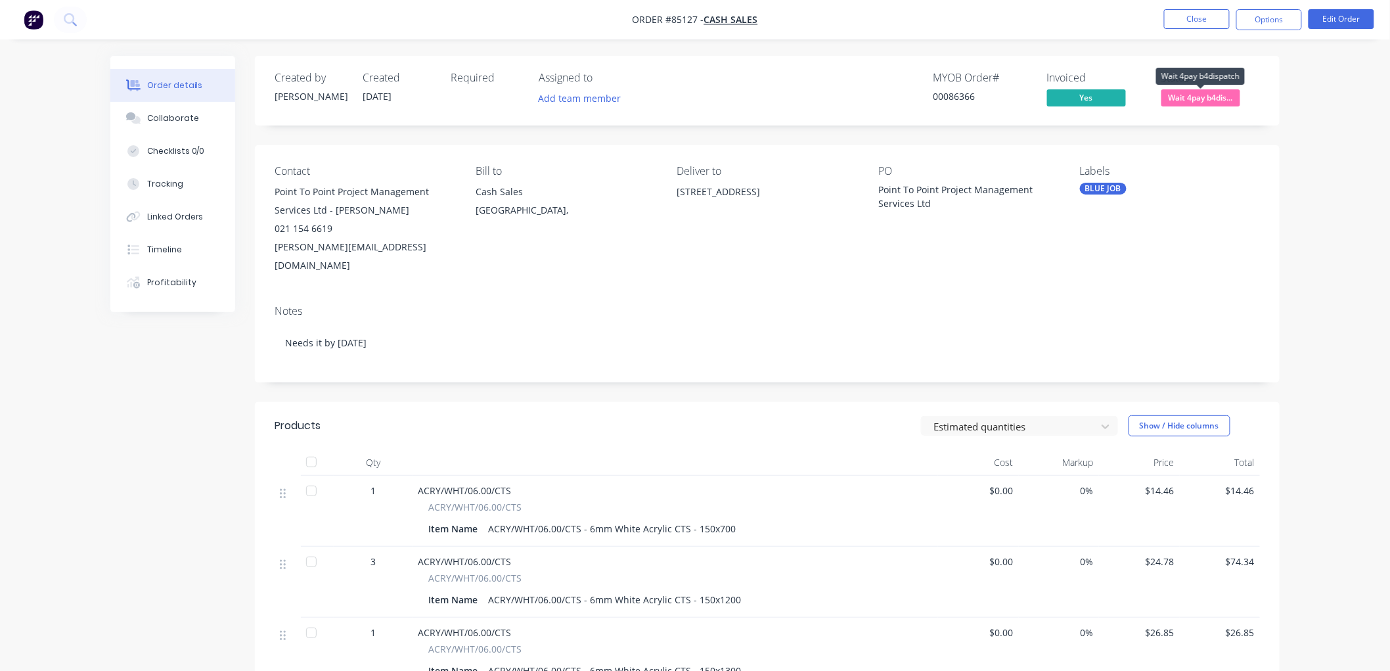
click at [1179, 99] on span "Wait 4pay b4dis..." at bounding box center [1201, 97] width 79 height 16
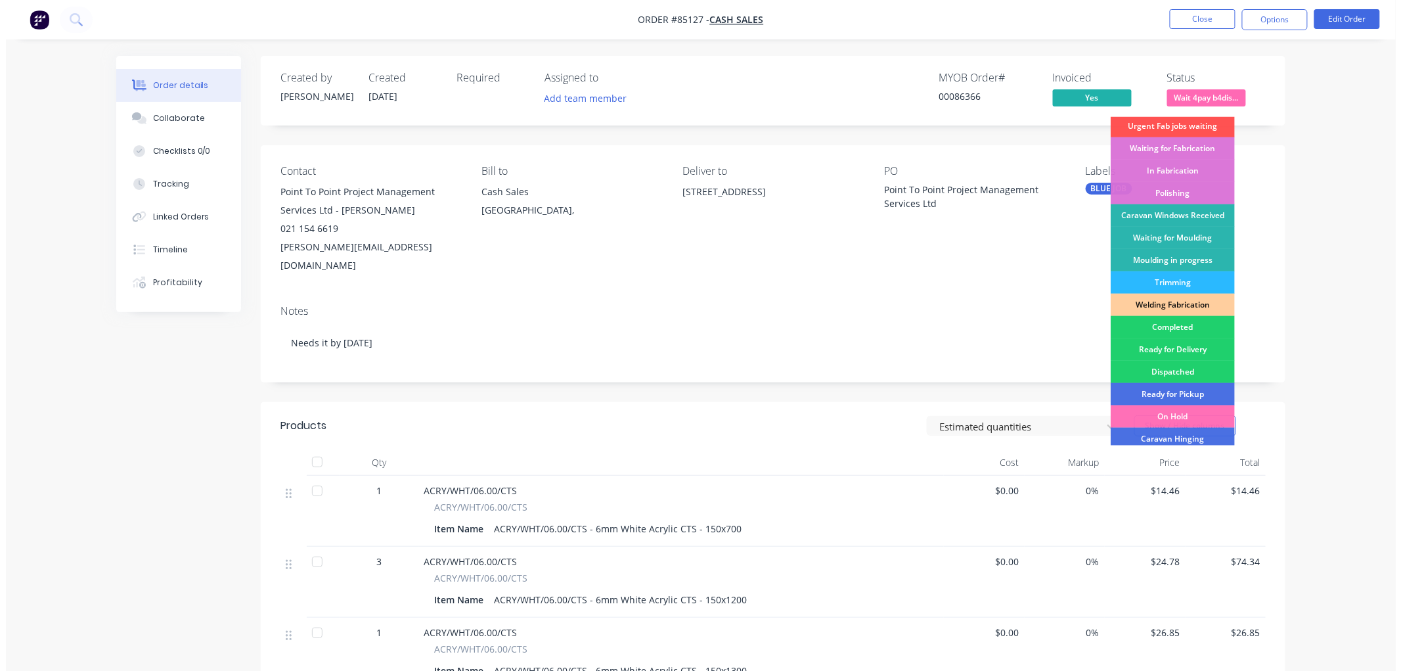
scroll to position [146, 0]
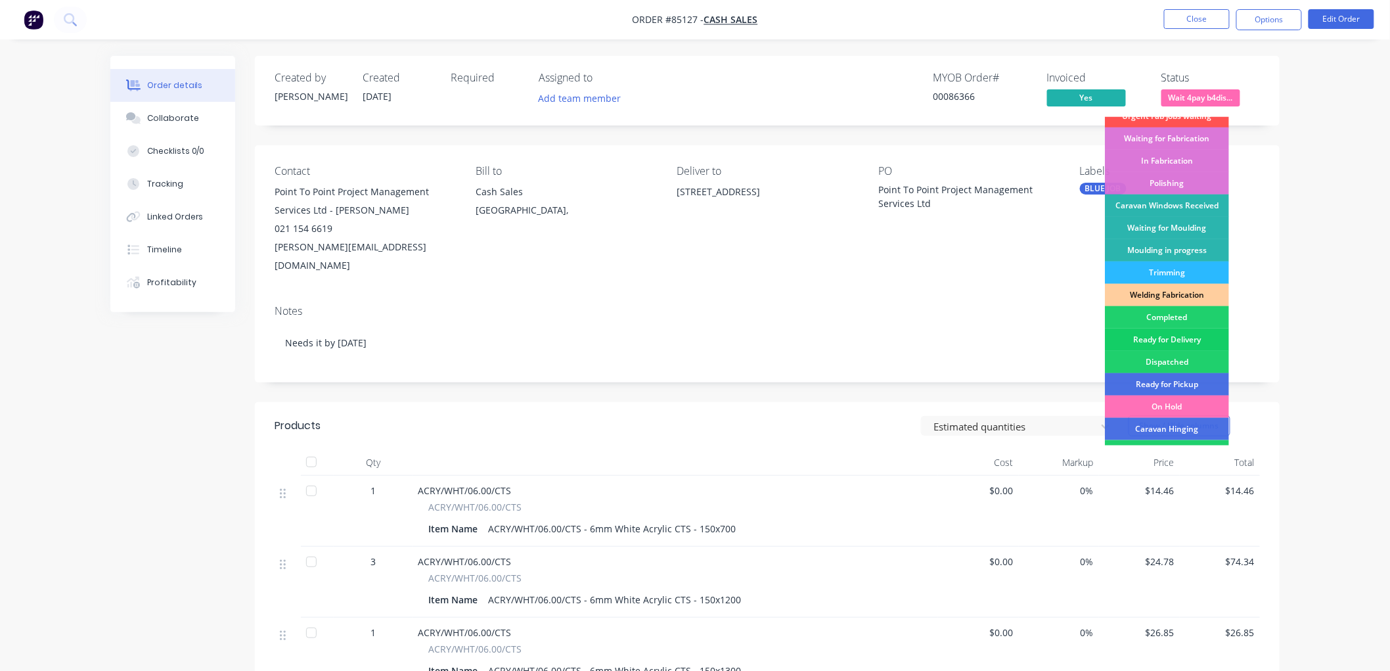
click at [1160, 337] on div "Ready for Delivery" at bounding box center [1167, 340] width 124 height 22
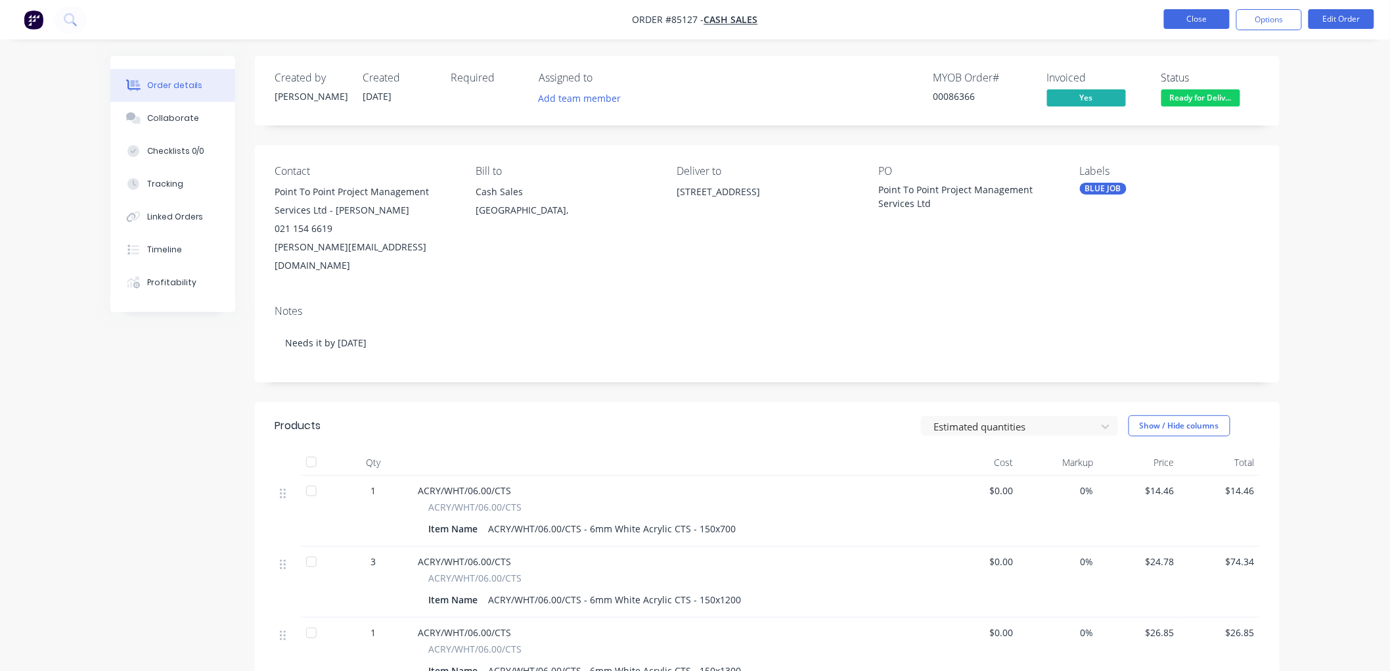
click at [1198, 23] on button "Close" at bounding box center [1197, 19] width 66 height 20
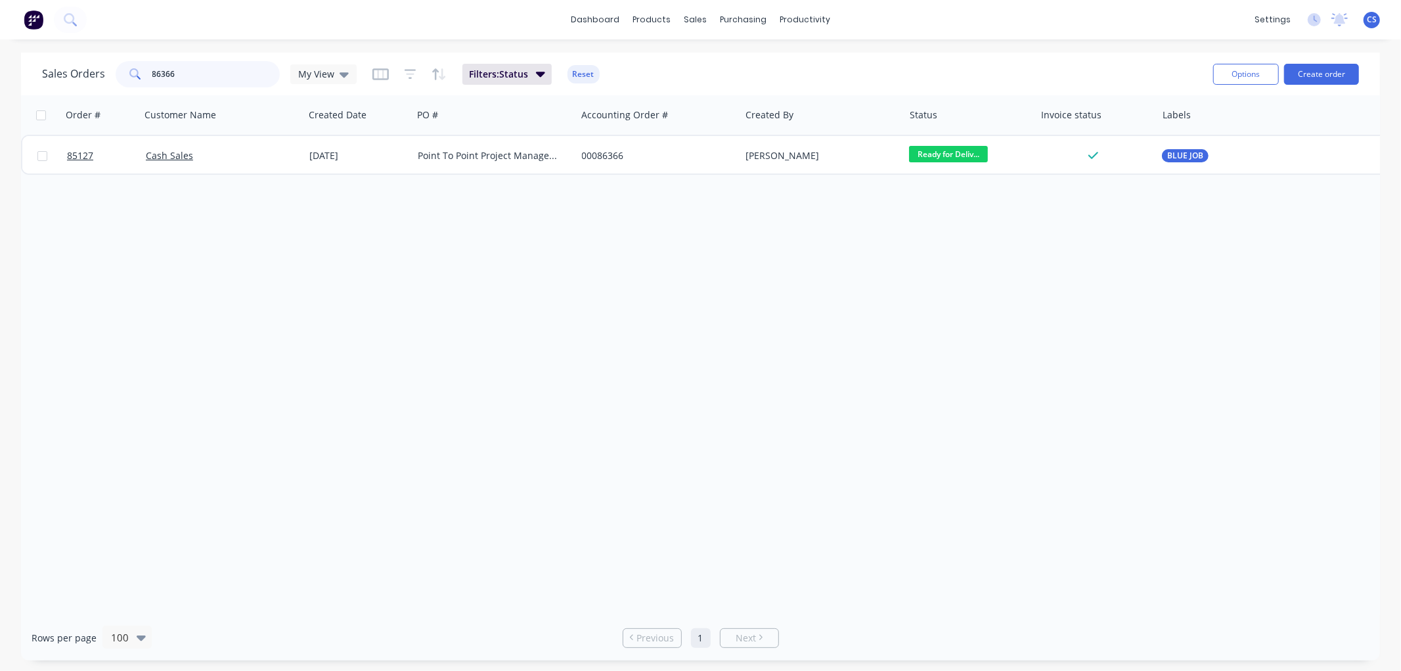
drag, startPoint x: 185, startPoint y: 74, endPoint x: 154, endPoint y: 84, distance: 31.8
click at [131, 77] on div "86366" at bounding box center [198, 74] width 164 height 26
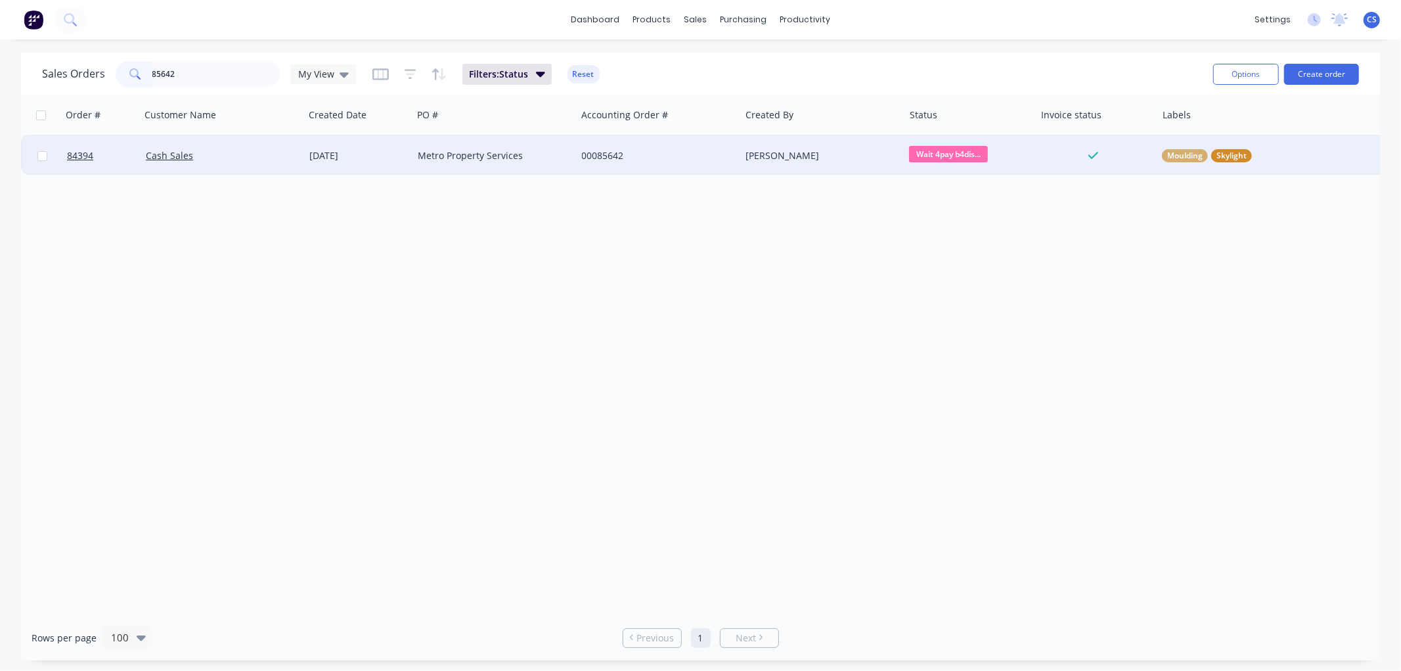
click at [943, 154] on span "Wait 4pay b4dis..." at bounding box center [948, 154] width 79 height 16
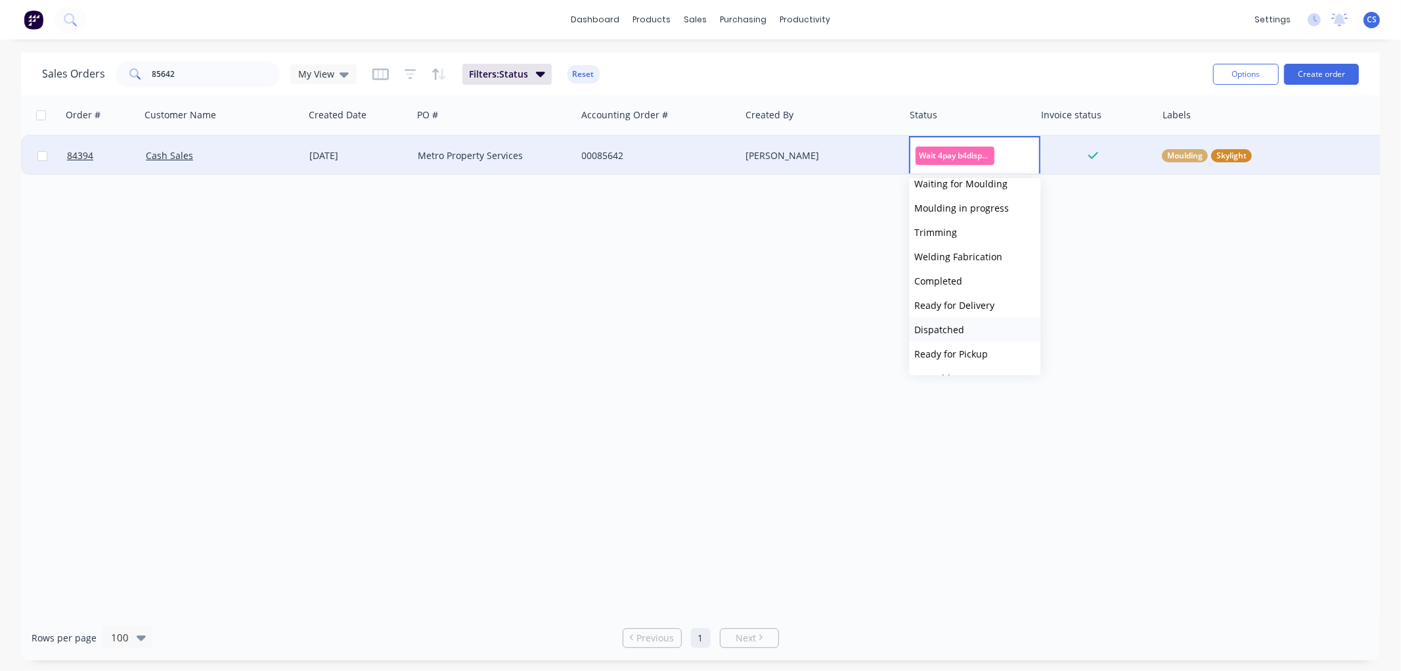
scroll to position [292, 0]
click at [967, 290] on span "Ready for Delivery" at bounding box center [955, 292] width 80 height 12
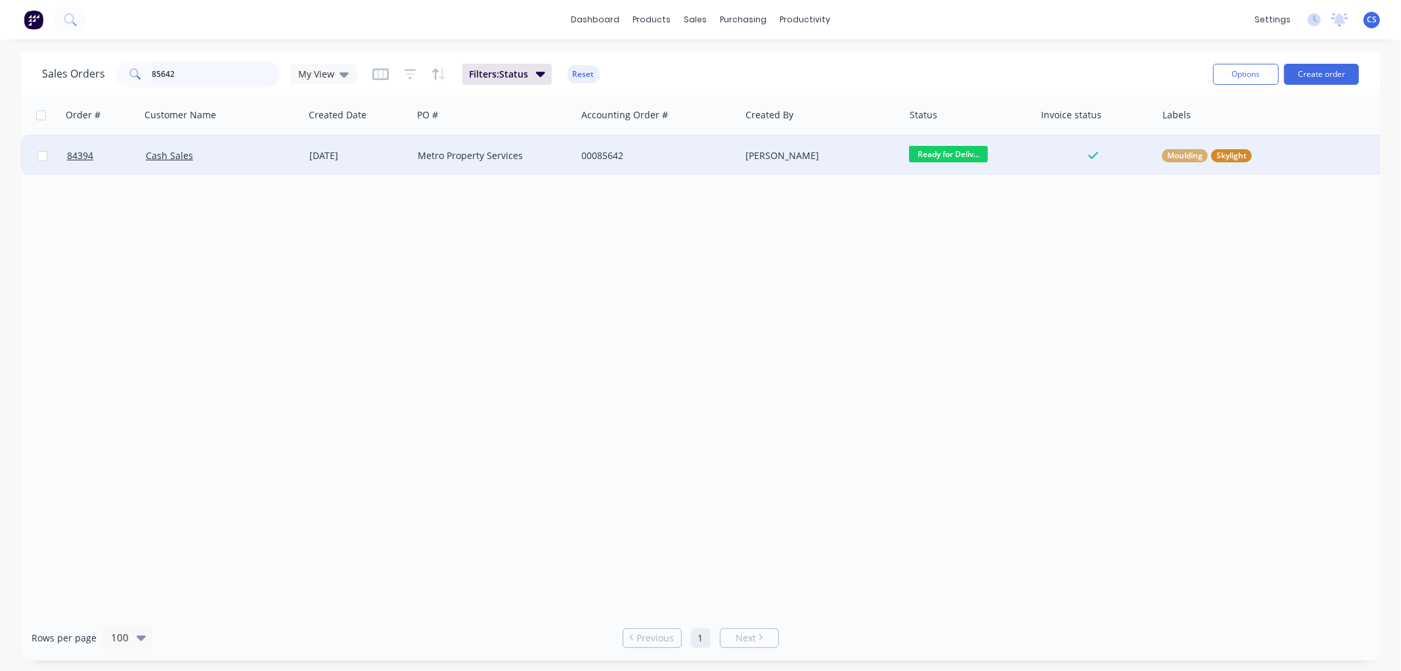
click at [193, 74] on input "85642" at bounding box center [216, 74] width 128 height 26
click at [1187, 158] on span "BLUE JOB" at bounding box center [1186, 155] width 36 height 13
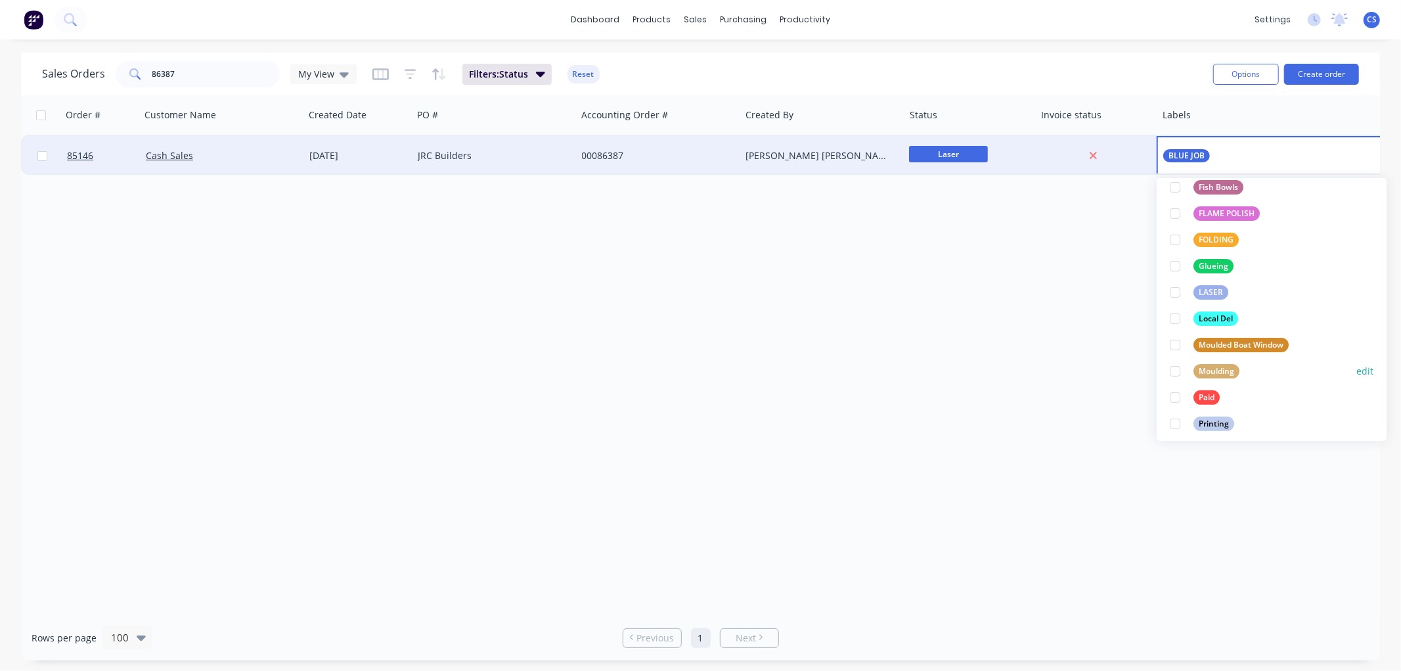
scroll to position [365, 0]
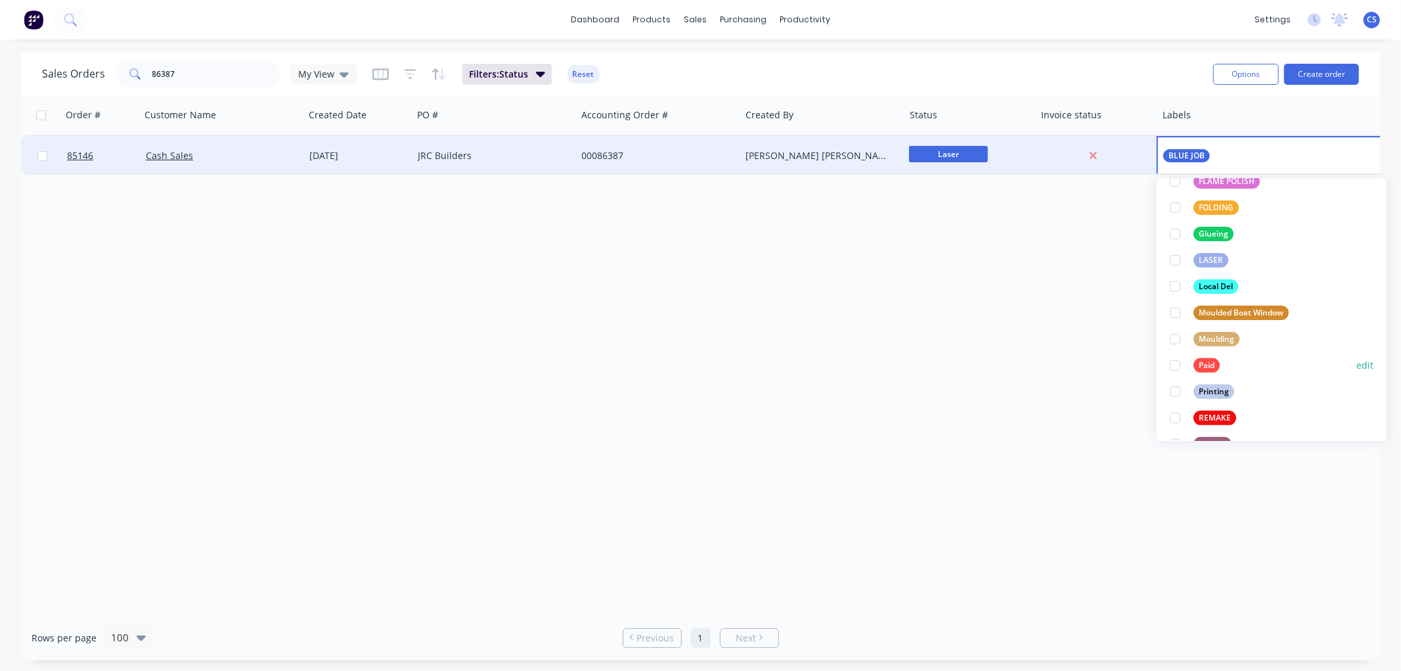
click at [1204, 363] on div "Paid" at bounding box center [1207, 365] width 26 height 14
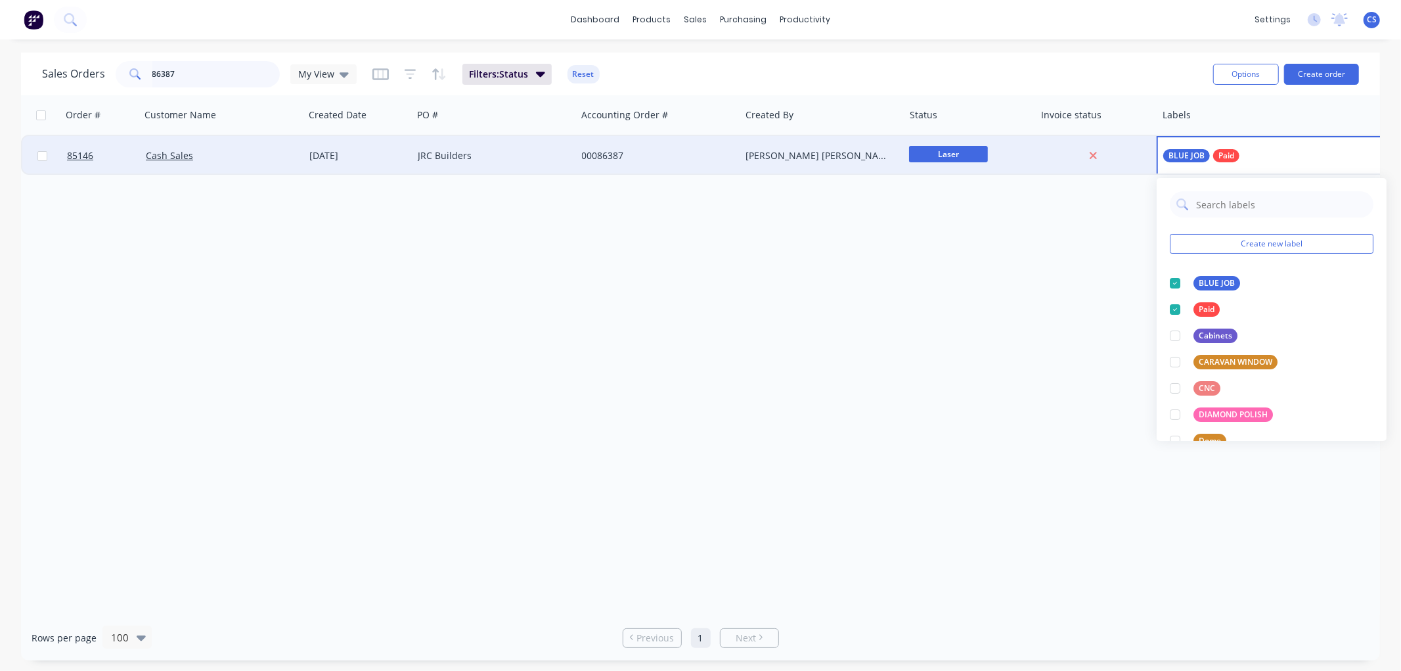
click at [208, 76] on input "86387" at bounding box center [216, 74] width 128 height 26
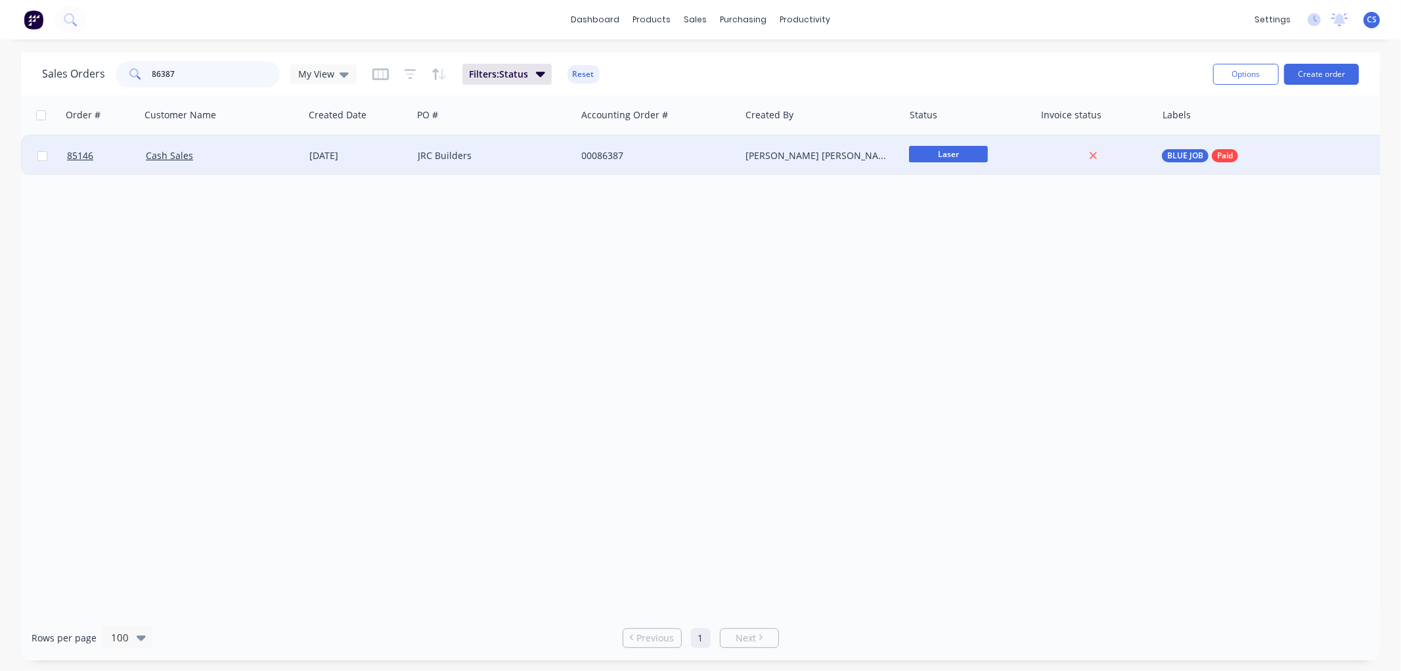
click at [208, 76] on input "86387" at bounding box center [216, 74] width 128 height 26
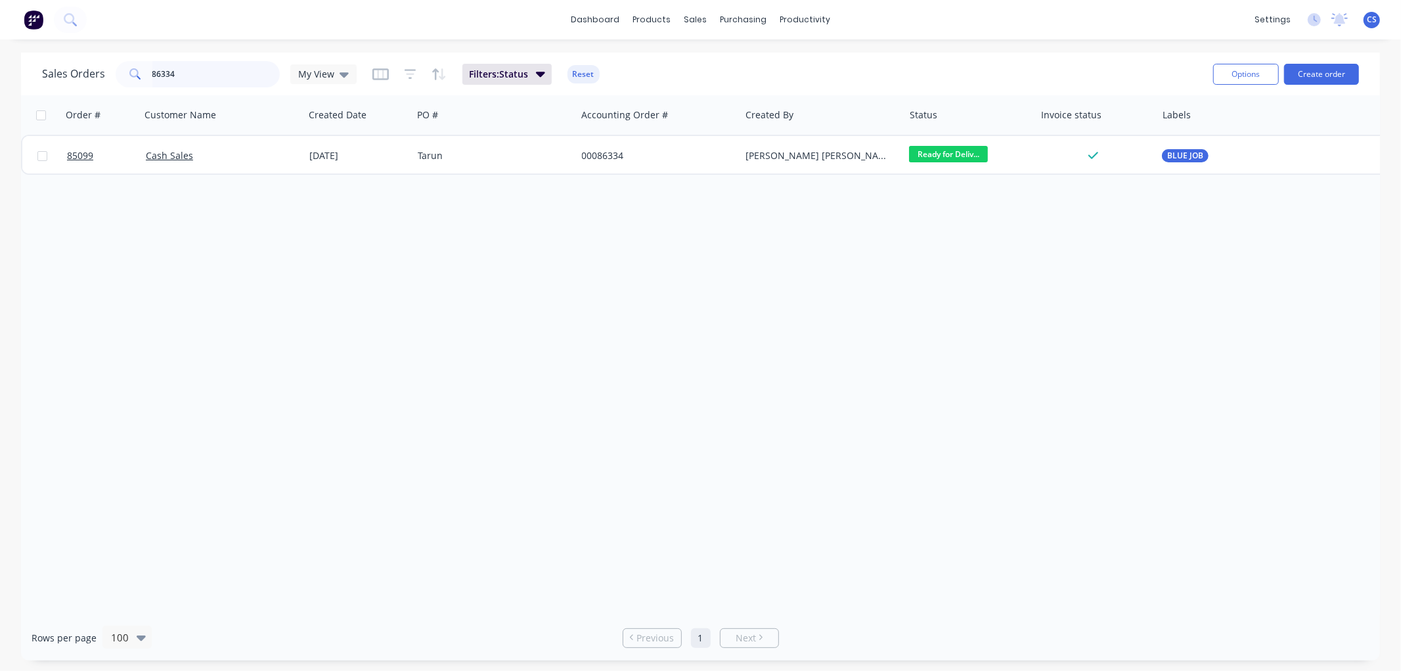
click at [208, 73] on input "86334" at bounding box center [216, 74] width 128 height 26
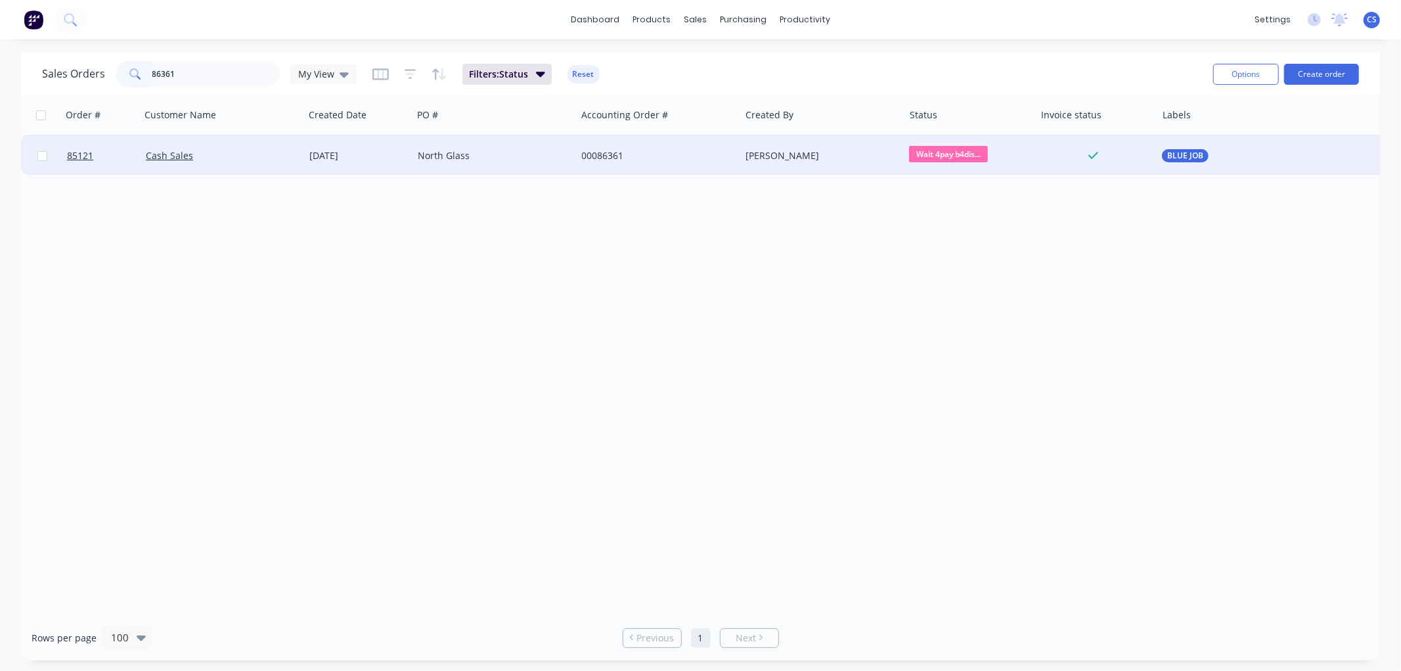
click at [967, 147] on span "Wait 4pay b4dis..." at bounding box center [948, 154] width 79 height 16
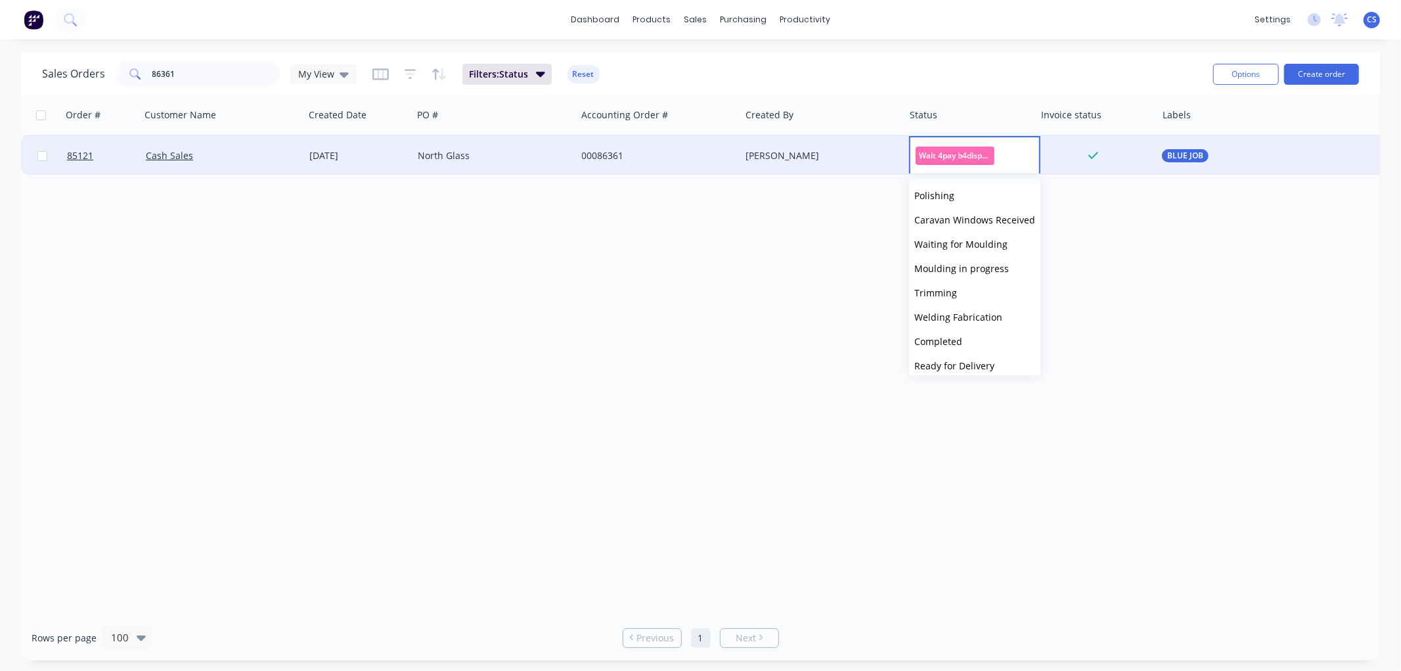
scroll to position [292, 0]
click at [986, 286] on span "Ready for Delivery" at bounding box center [955, 292] width 80 height 12
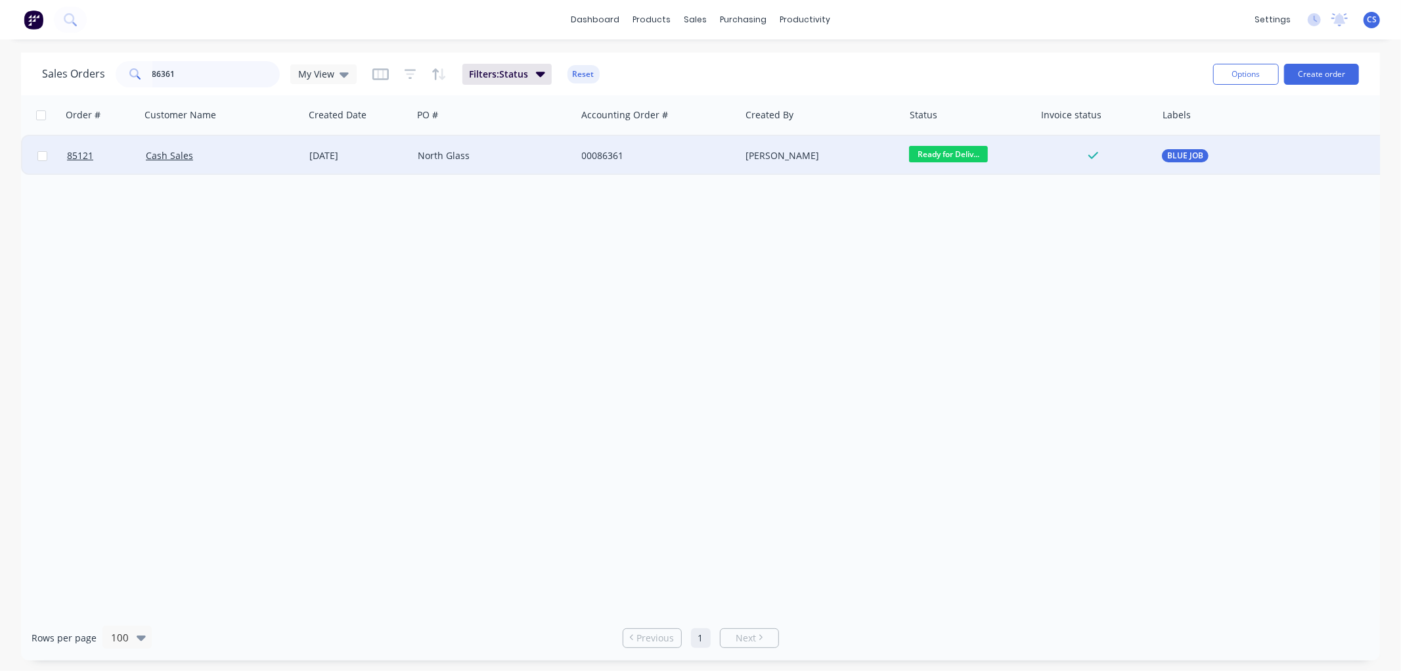
click at [172, 72] on input "86361" at bounding box center [216, 74] width 128 height 26
click at [1181, 152] on span "BLUE JOB" at bounding box center [1186, 155] width 36 height 13
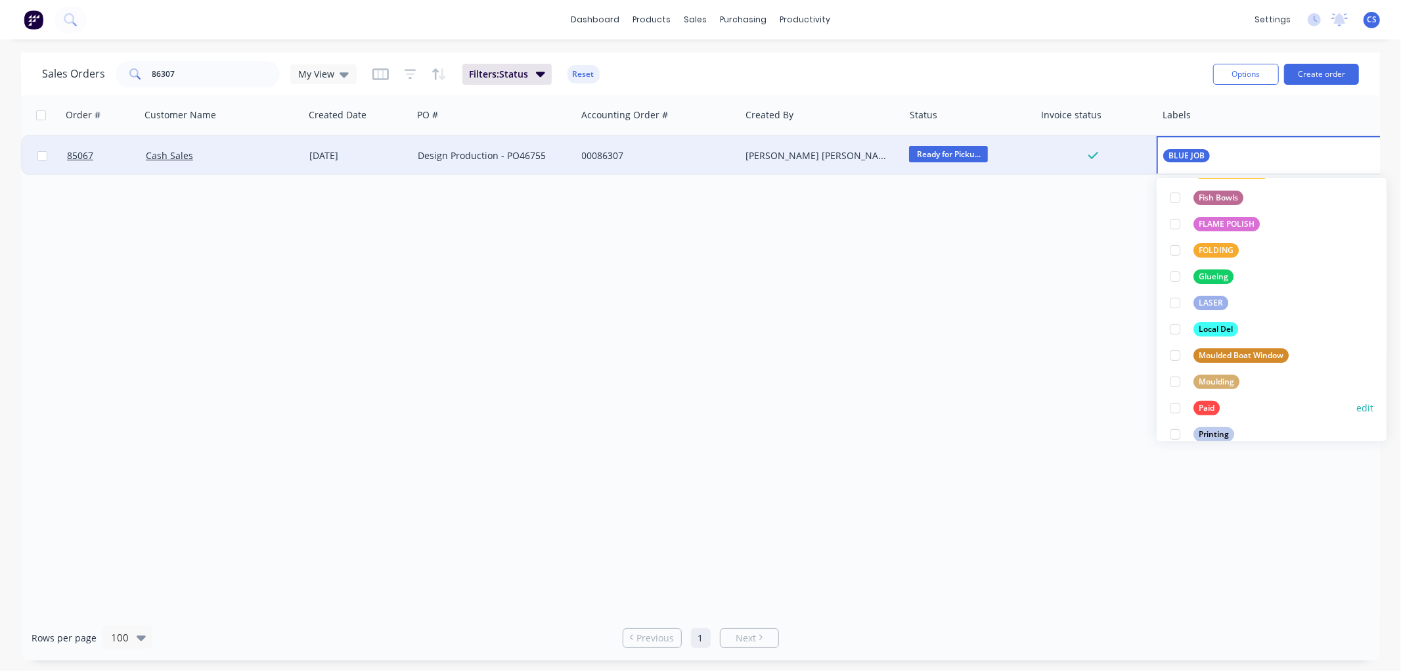
scroll to position [365, 0]
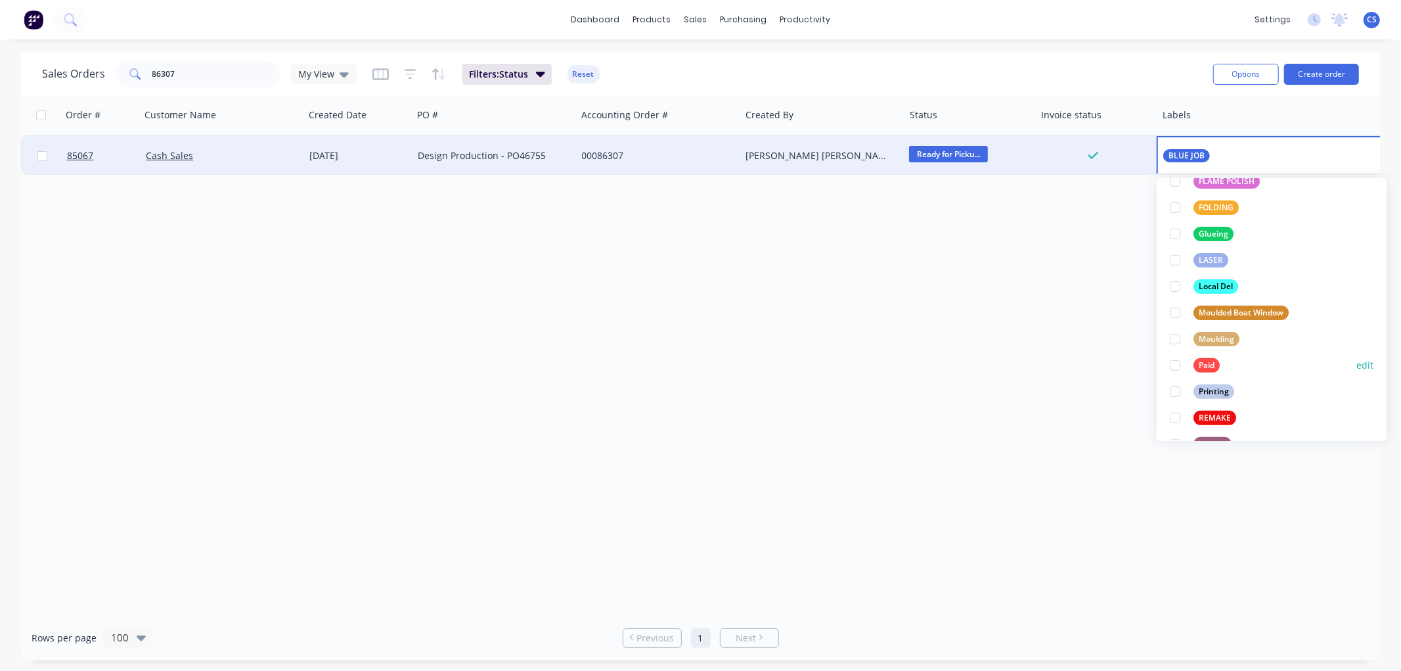
click at [1204, 369] on div "Paid" at bounding box center [1207, 365] width 26 height 14
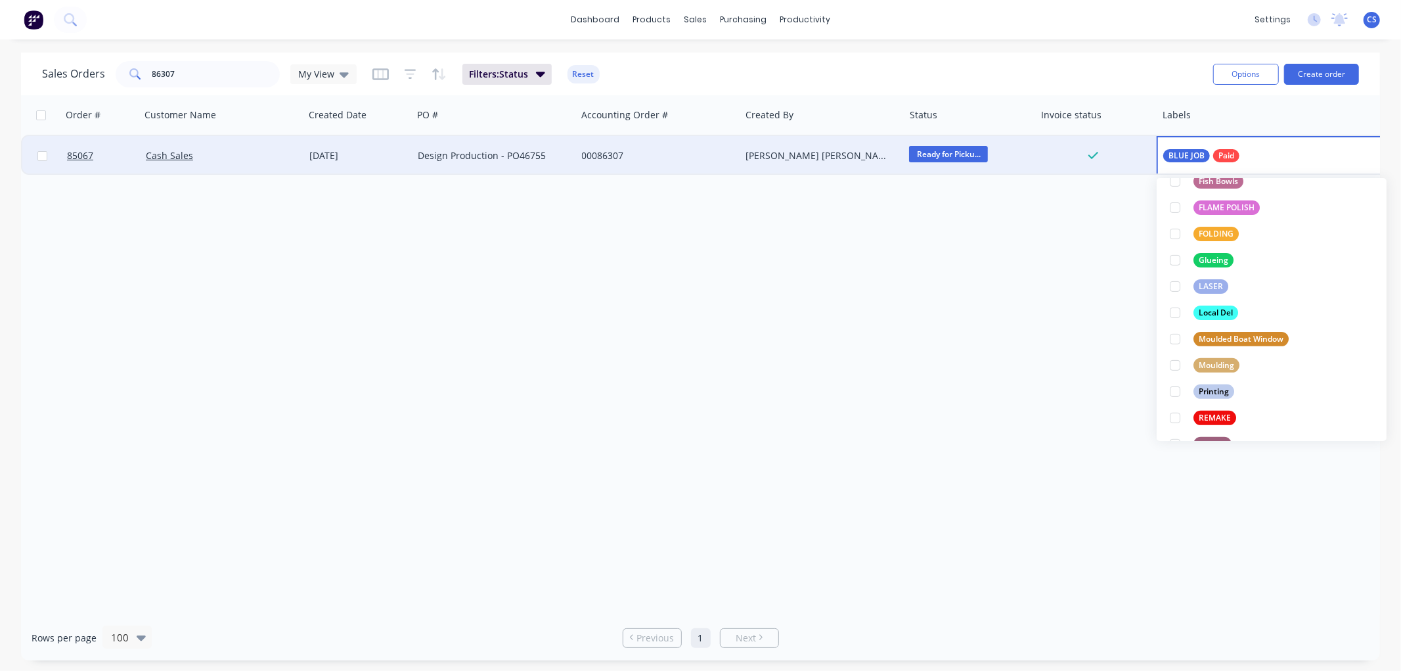
scroll to position [0, 0]
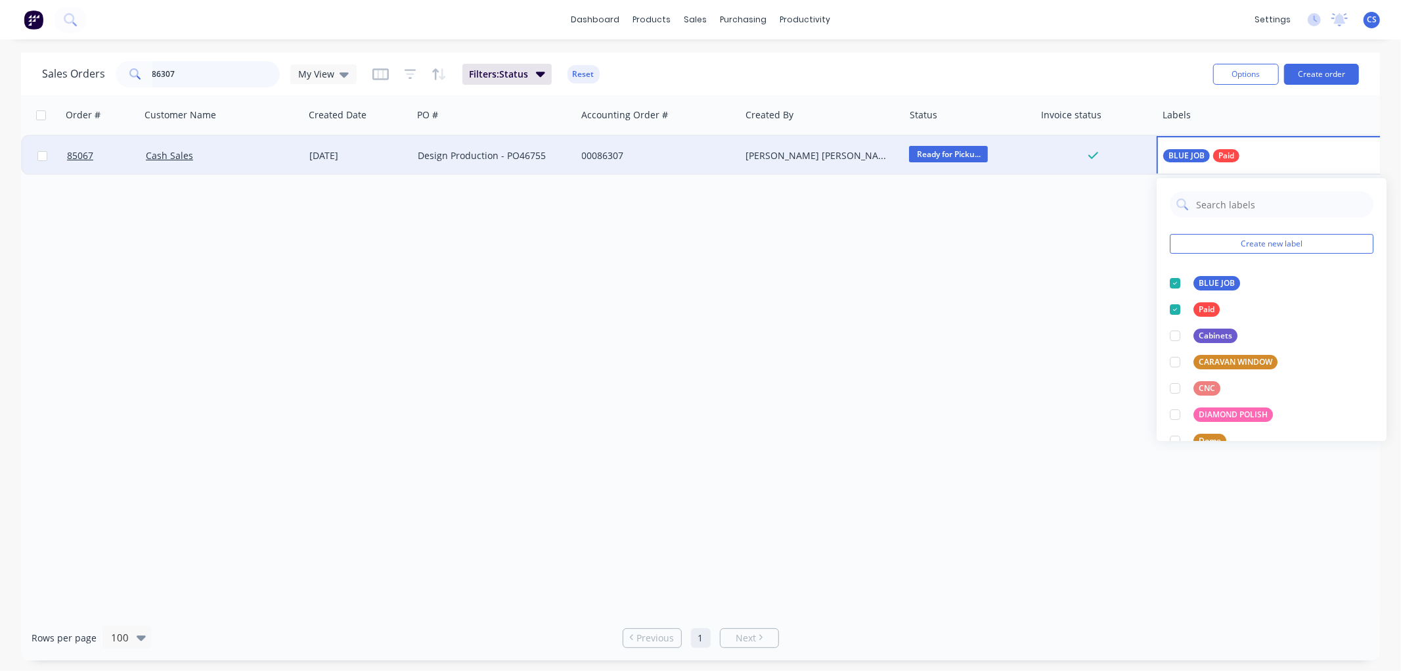
click at [197, 78] on input "86307" at bounding box center [216, 74] width 128 height 26
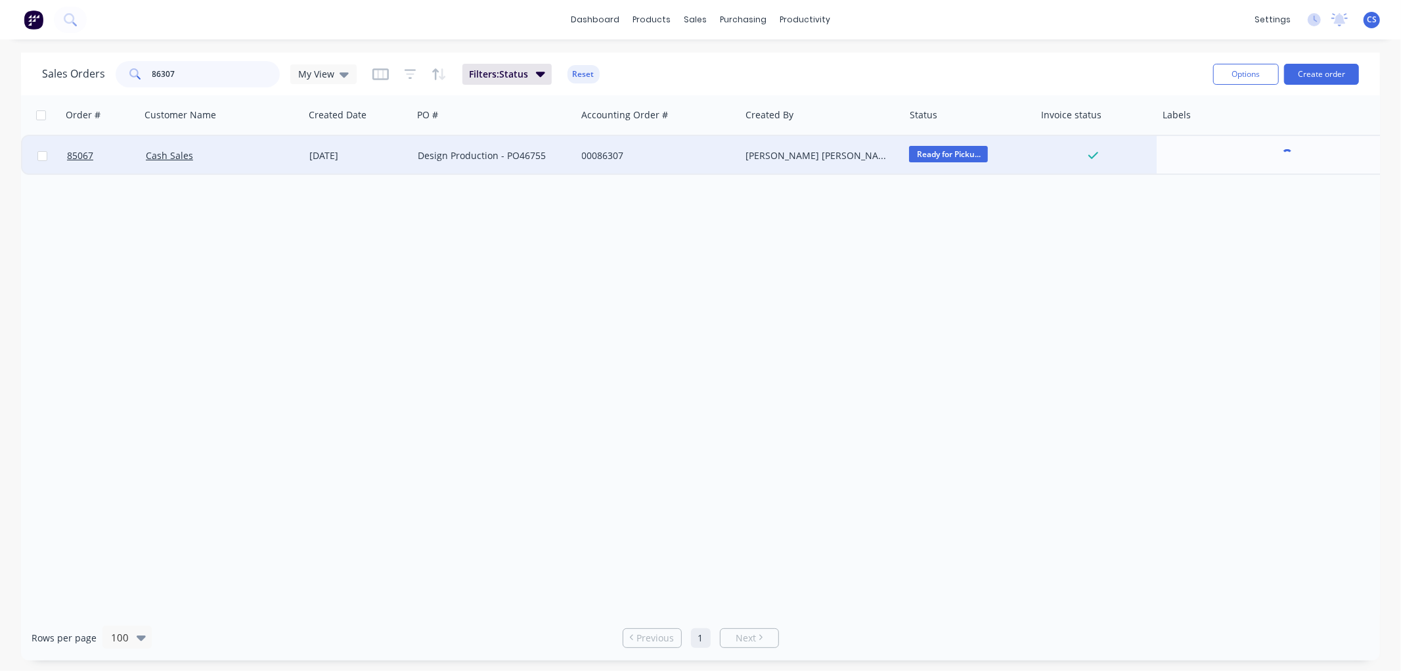
click at [197, 78] on input "86307" at bounding box center [216, 74] width 128 height 26
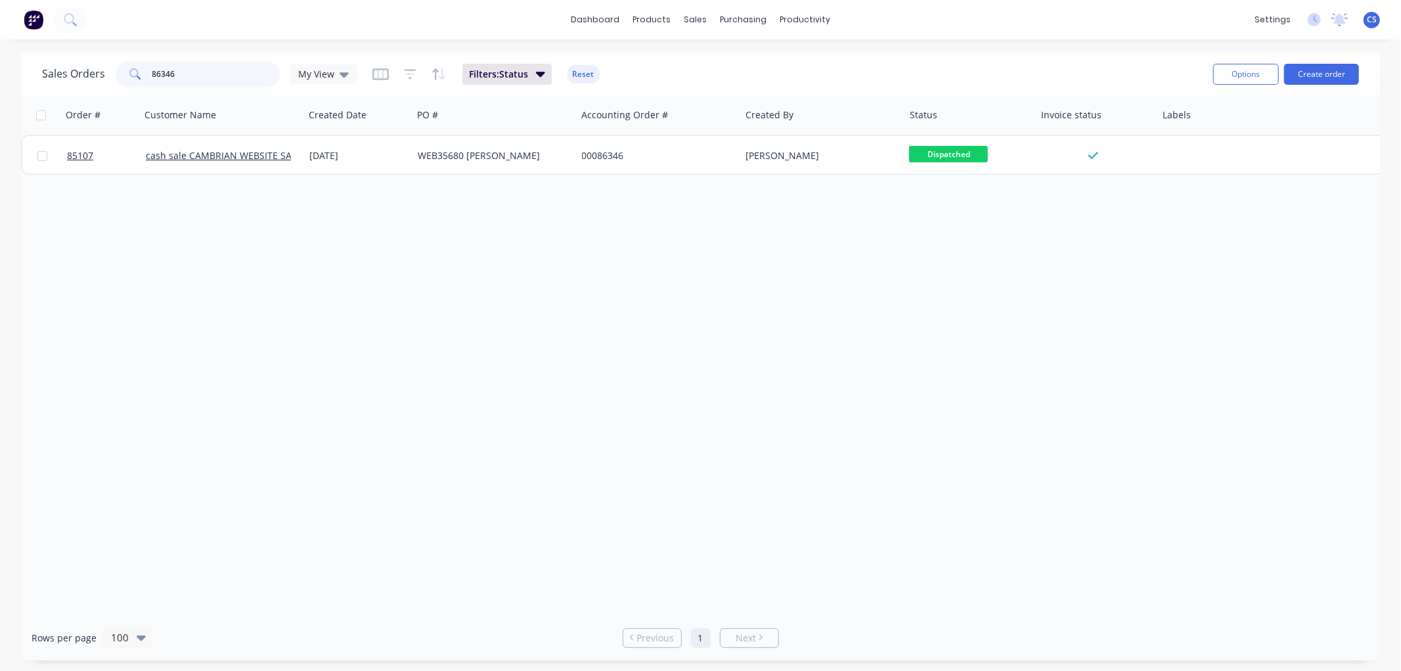
type input "86346"
